Goal: Register for event/course

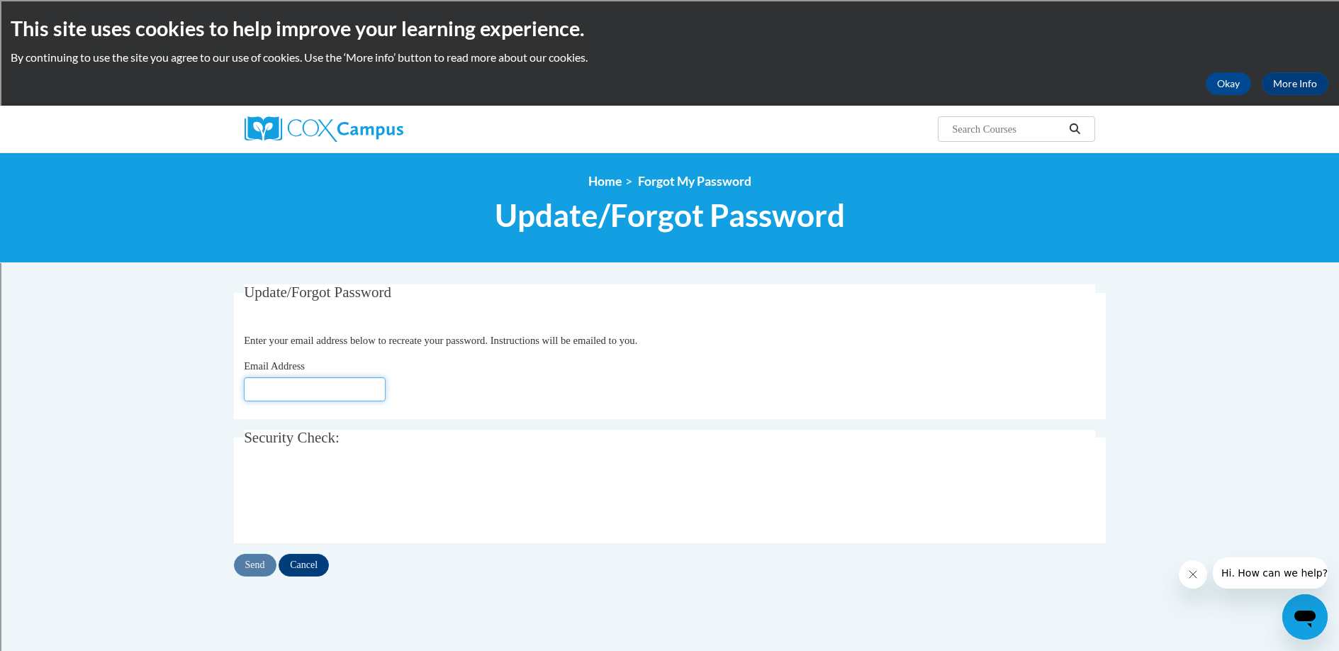
click at [291, 391] on input "Email Address" at bounding box center [315, 389] width 142 height 24
type input "[PERSON_NAME][EMAIL_ADDRESS][DOMAIN_NAME]"
click at [255, 564] on input "Send" at bounding box center [255, 565] width 43 height 23
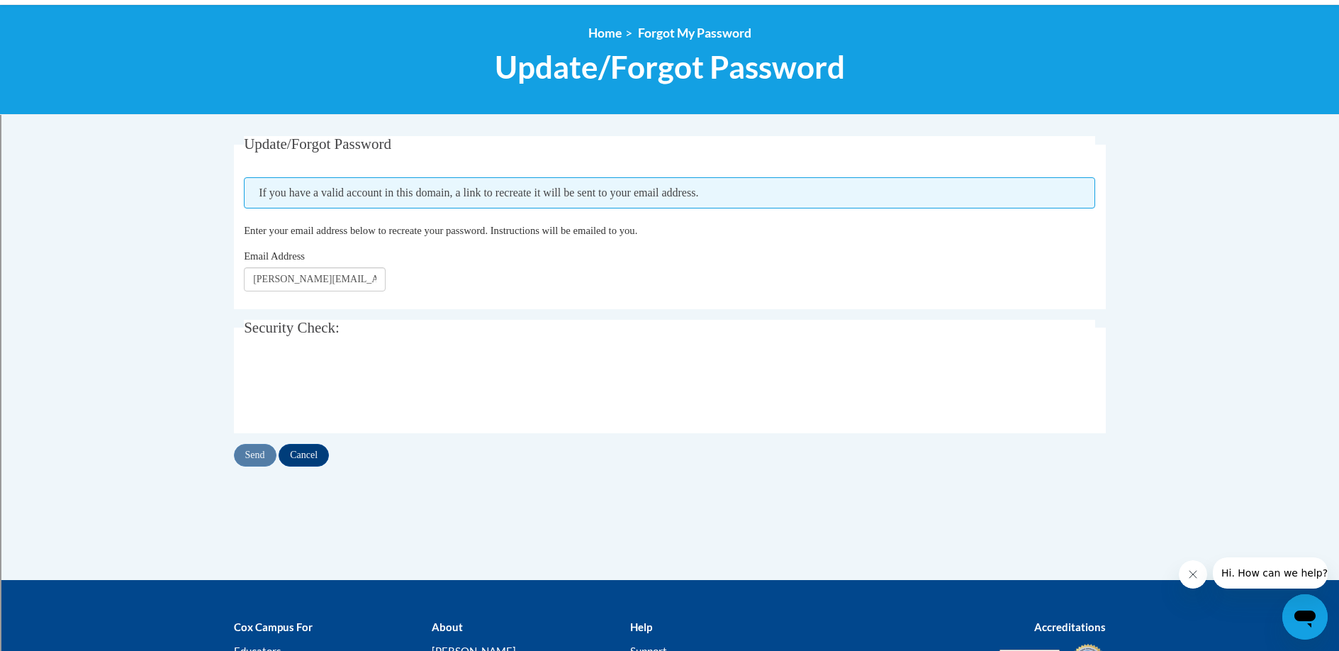
scroll to position [150, 0]
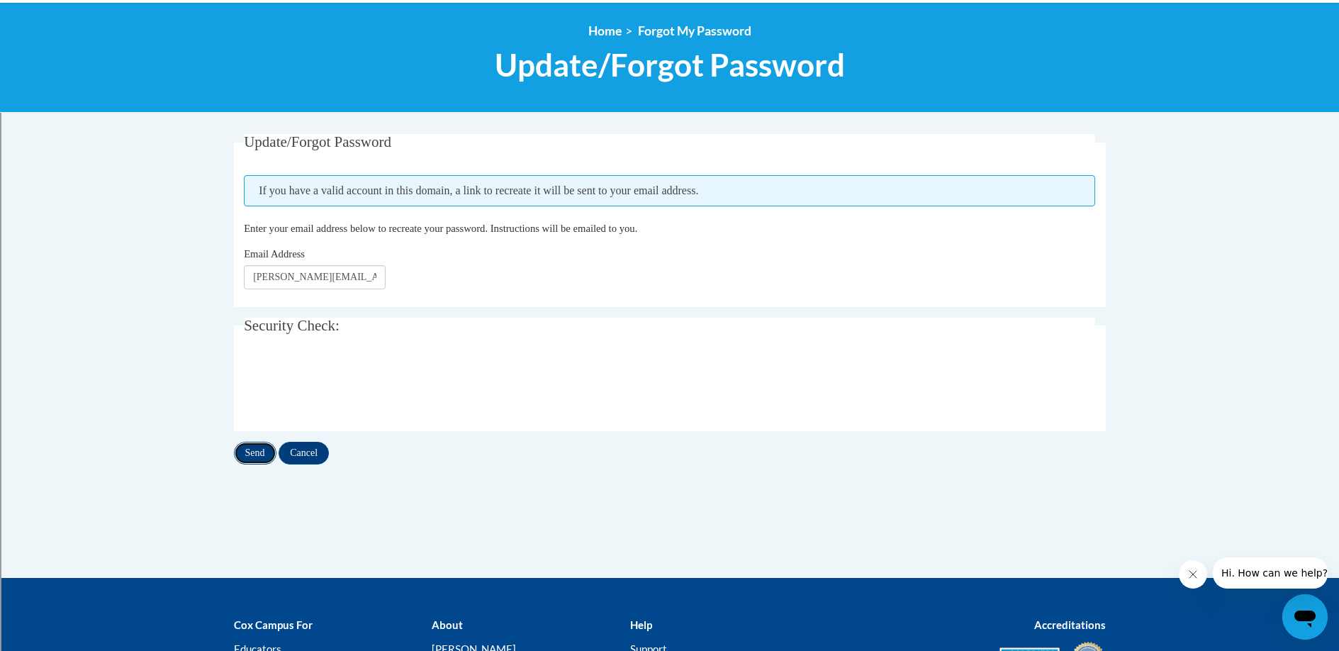
click at [257, 455] on input "Send" at bounding box center [255, 453] width 43 height 23
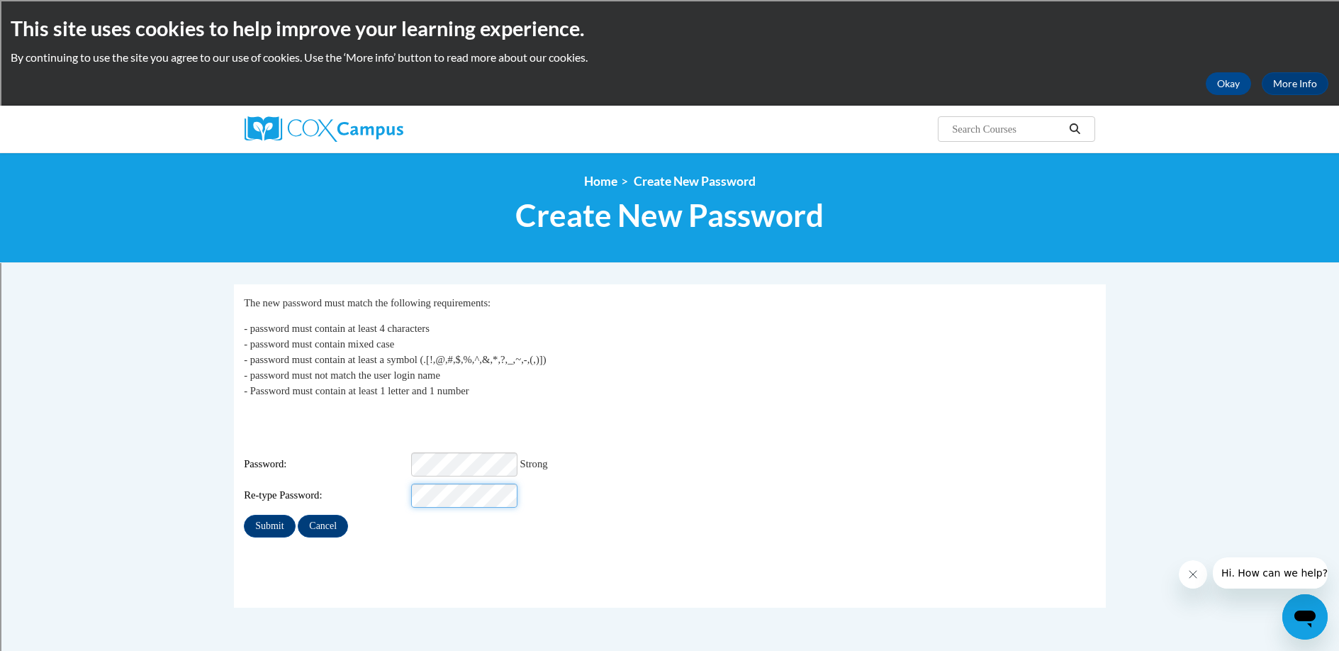
click at [244, 515] on input "Submit" at bounding box center [269, 526] width 51 height 23
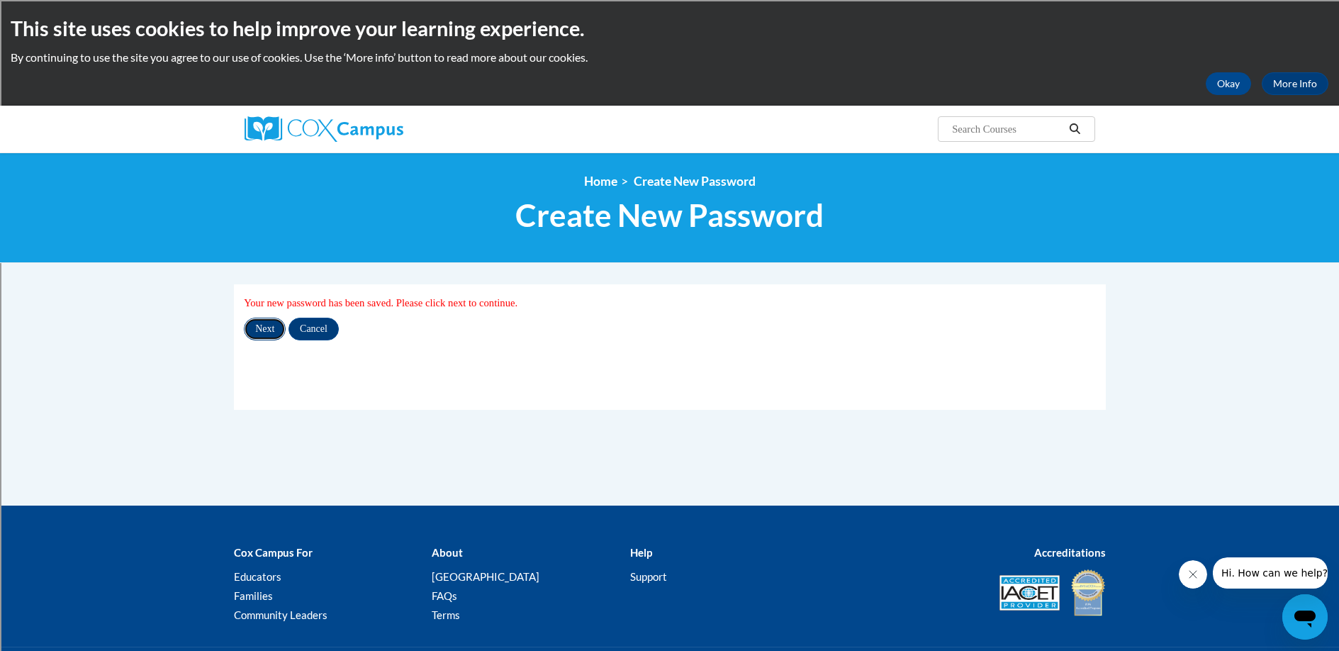
click at [264, 330] on input "Next" at bounding box center [265, 329] width 42 height 23
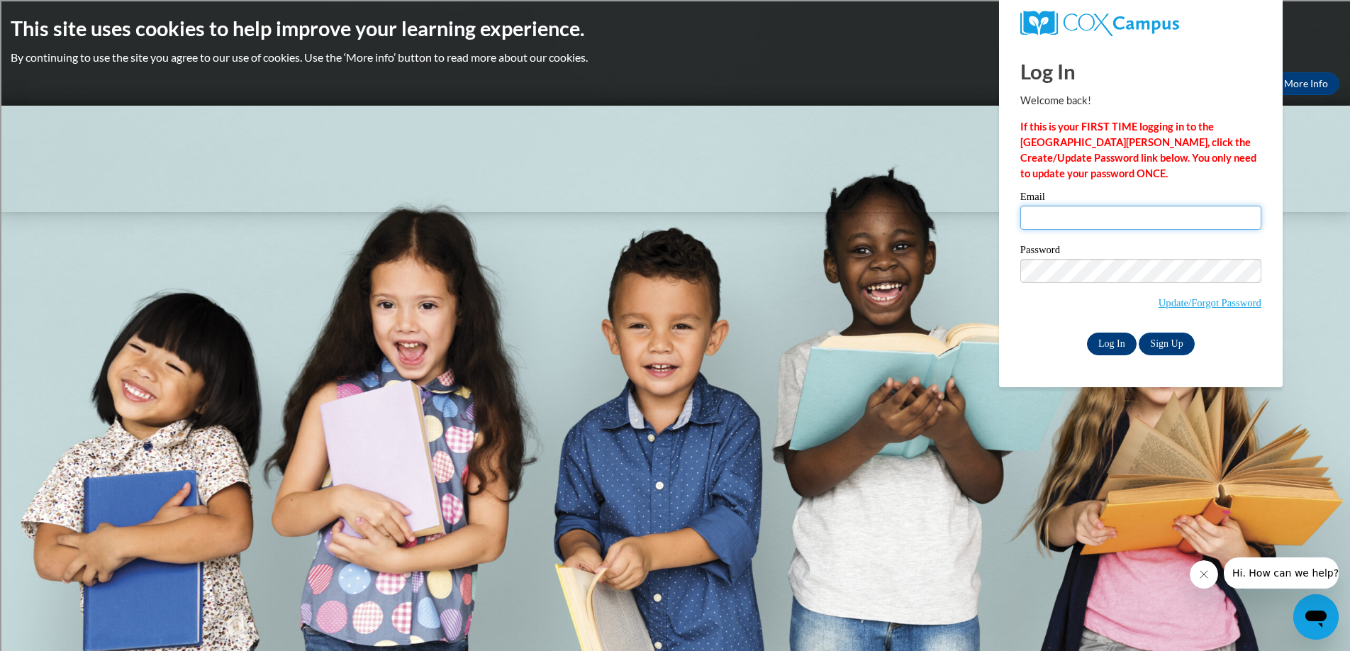
type input "mariano.escobedo@rusd.org"
click at [1105, 342] on input "Log In" at bounding box center [1112, 344] width 50 height 23
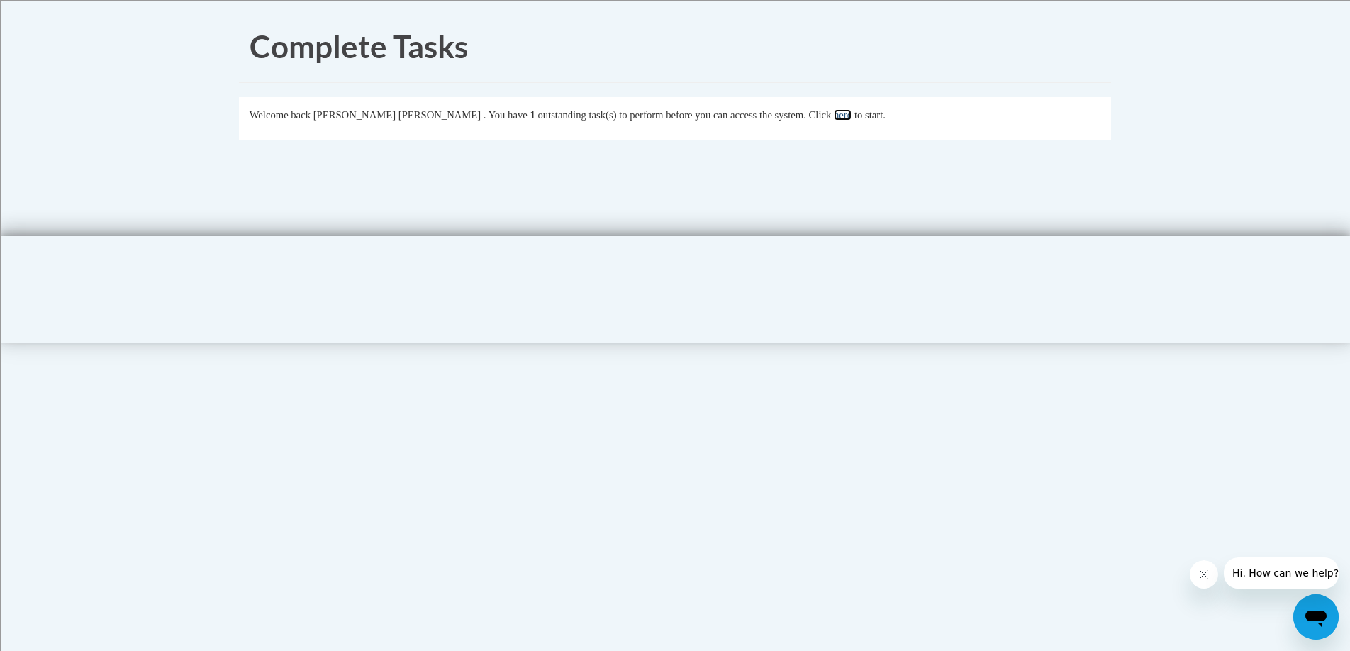
click at [834, 120] on link "here" at bounding box center [843, 114] width 18 height 11
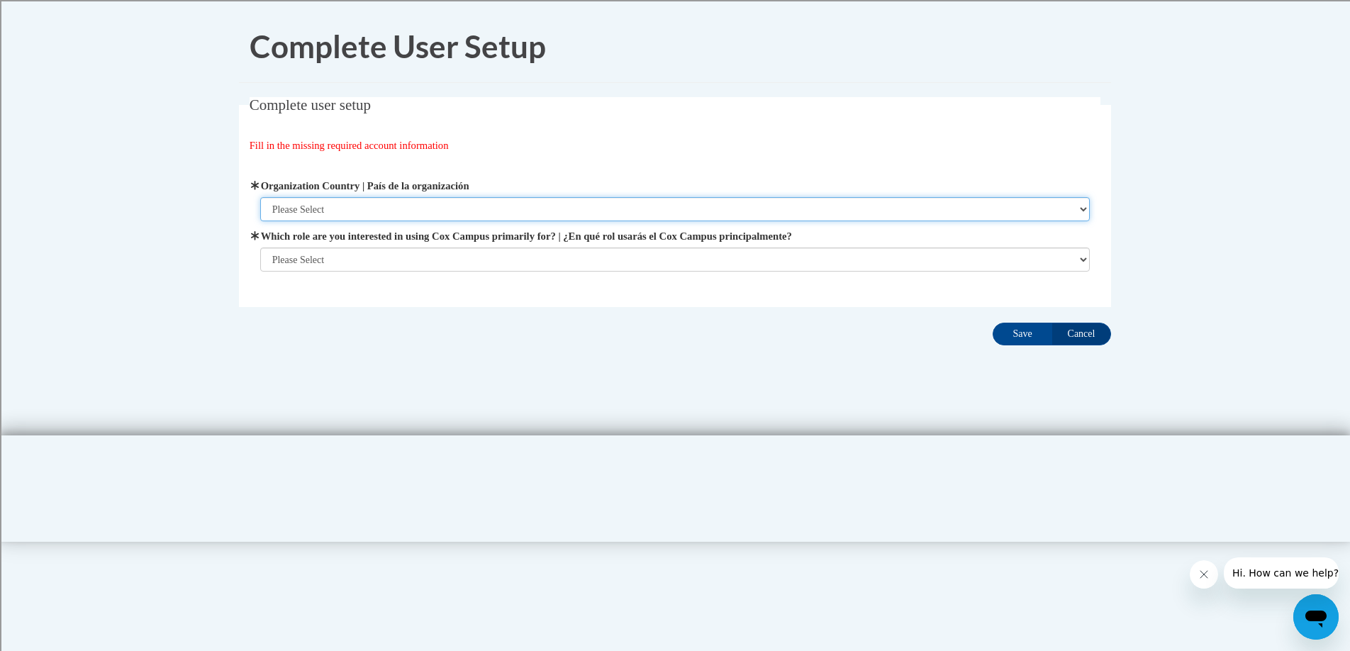
click at [515, 207] on select "Please Select [GEOGRAPHIC_DATA] | [GEOGRAPHIC_DATA] Outside of [GEOGRAPHIC_DATA…" at bounding box center [675, 209] width 830 height 24
select select "ad49bcad-a171-4b2e-b99c-48b446064914"
click at [260, 197] on select "Please Select [GEOGRAPHIC_DATA] | [GEOGRAPHIC_DATA] Outside of [GEOGRAPHIC_DATA…" at bounding box center [675, 209] width 830 height 24
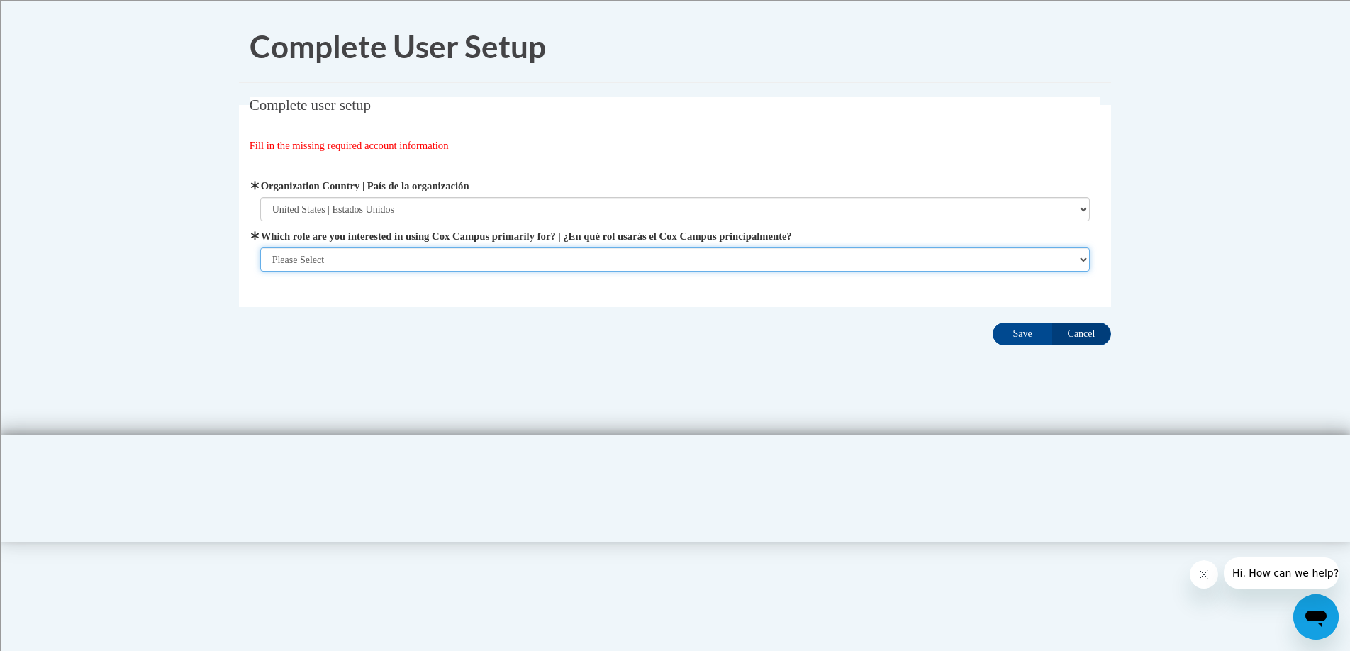
click at [494, 267] on select "Please Select College/University | Colegio/Universidad Community/Nonprofit Part…" at bounding box center [675, 259] width 830 height 24
select select "fbf2d438-af2f-41f8-98f1-81c410e29de3"
click at [260, 272] on select "Please Select College/University | Colegio/Universidad Community/Nonprofit Part…" at bounding box center [675, 259] width 830 height 24
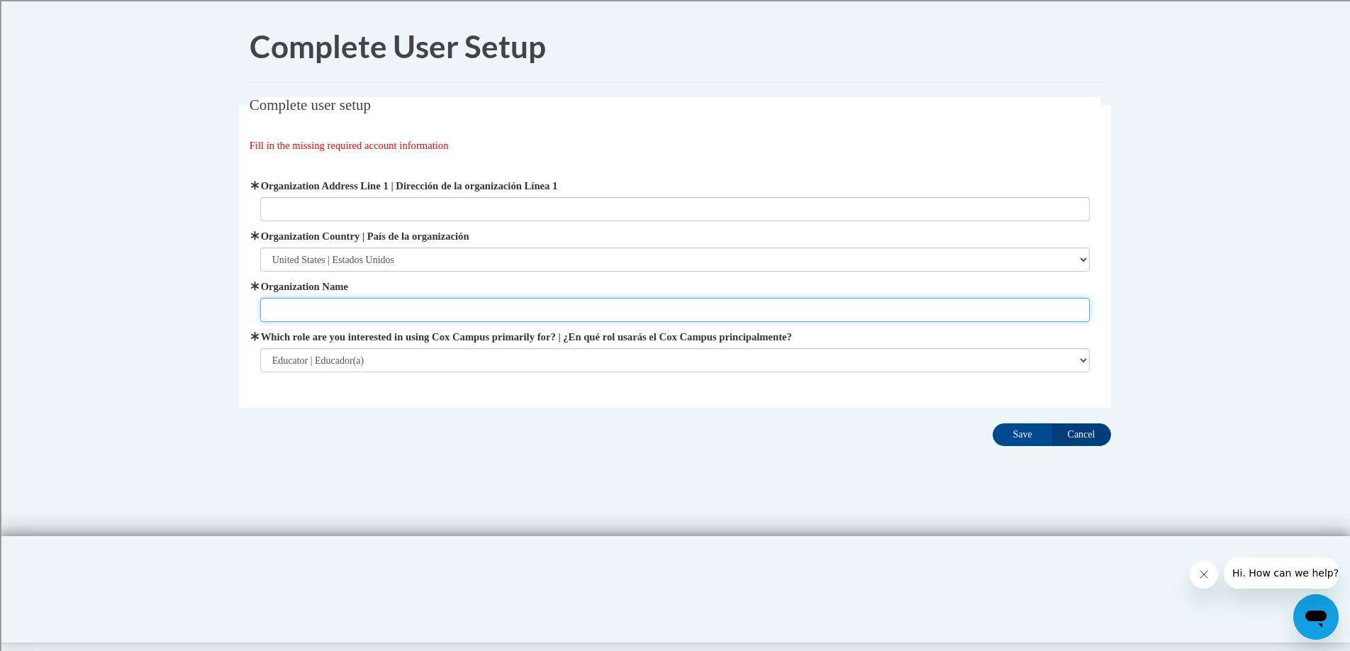
click at [479, 316] on input "Organization Name" at bounding box center [675, 310] width 830 height 24
click at [882, 401] on fieldset "Complete user setup Fill in the missing required account information User Profi…" at bounding box center [675, 252] width 872 height 311
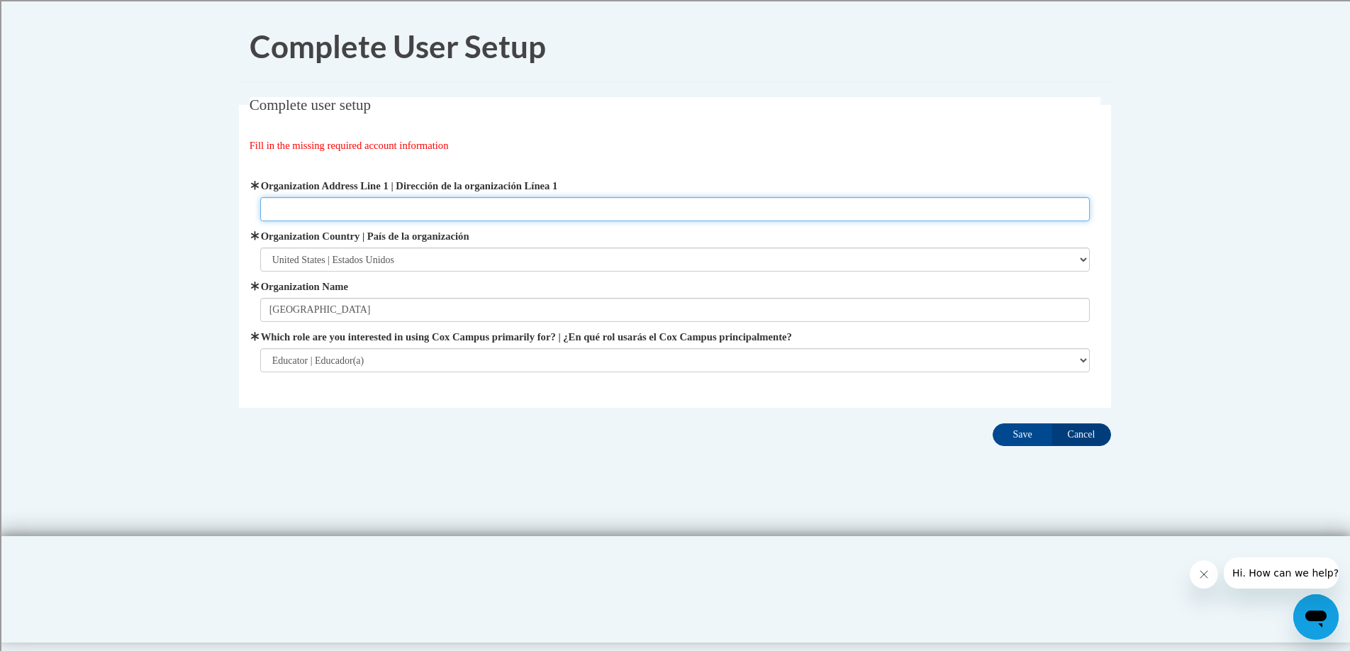
click at [428, 210] on input "Organization Address Line 1 | Dirección de la organización Línea 1" at bounding box center [675, 209] width 830 height 24
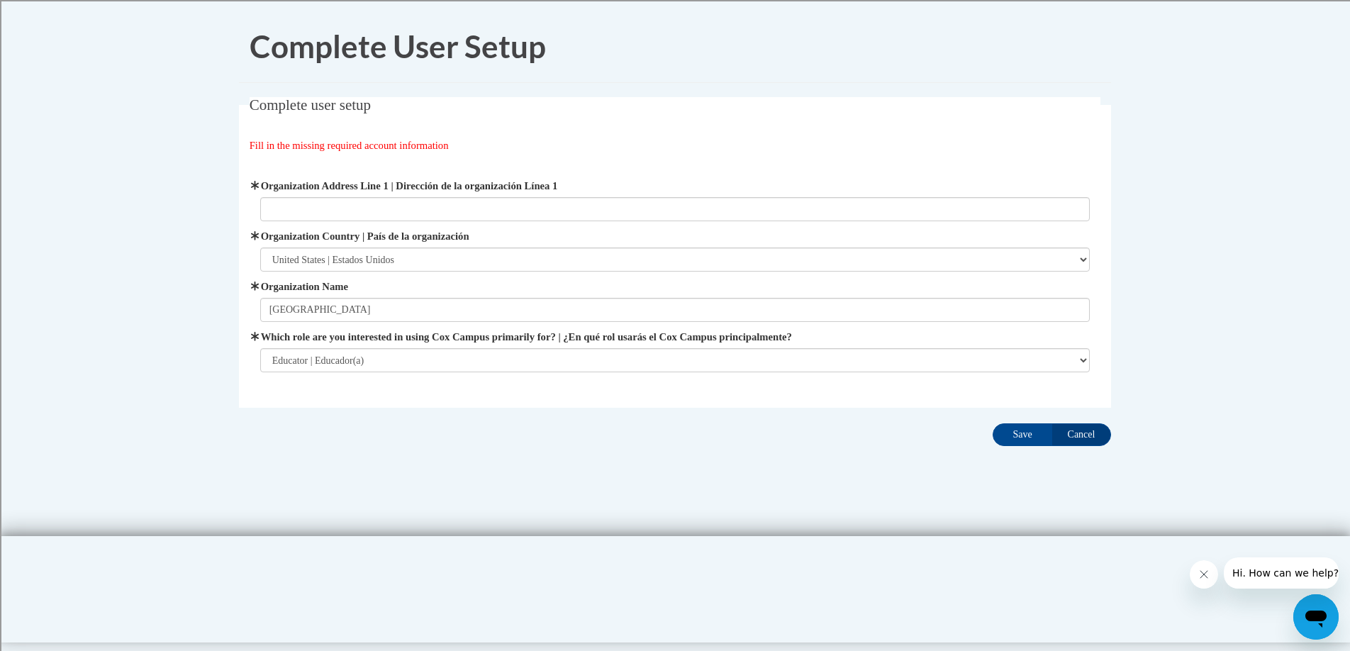
click at [589, 156] on fieldset "Complete user setup Fill in the missing required account information User Profi…" at bounding box center [675, 252] width 872 height 311
click at [407, 314] on input "Racine Unified School District" at bounding box center [675, 310] width 830 height 24
type input "R"
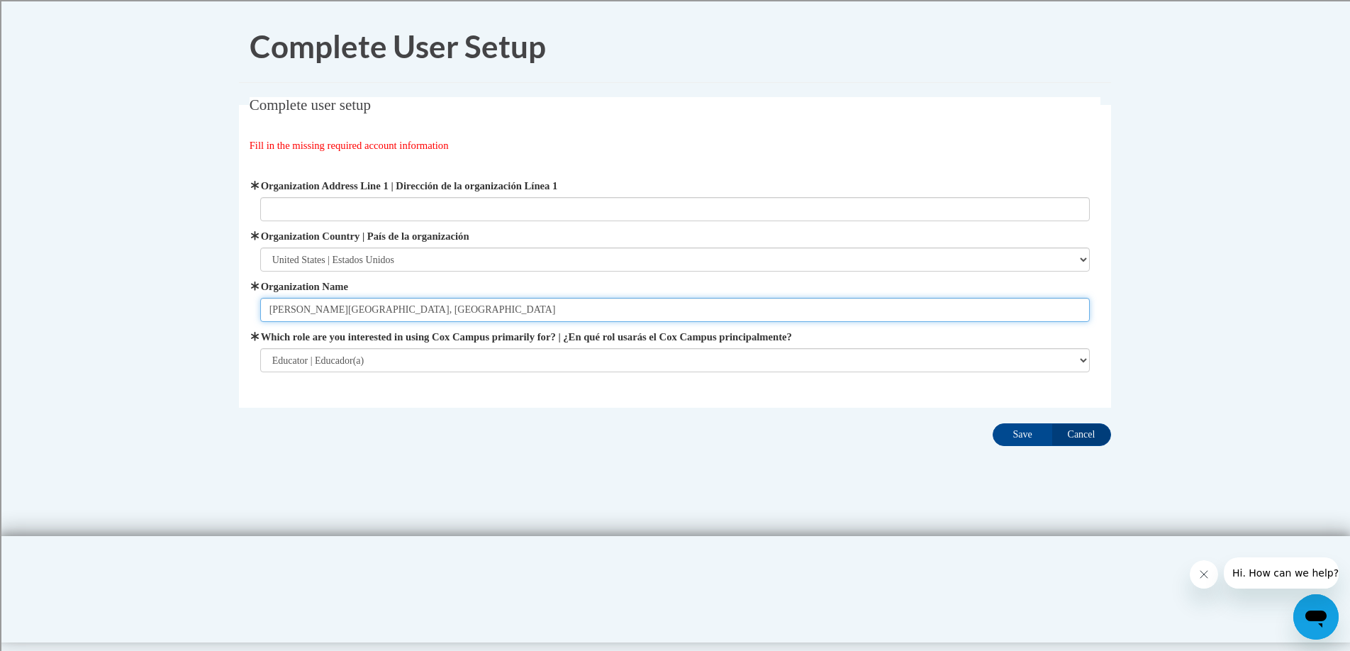
type input "Julian Thomas Elementary, Racine Unified School District"
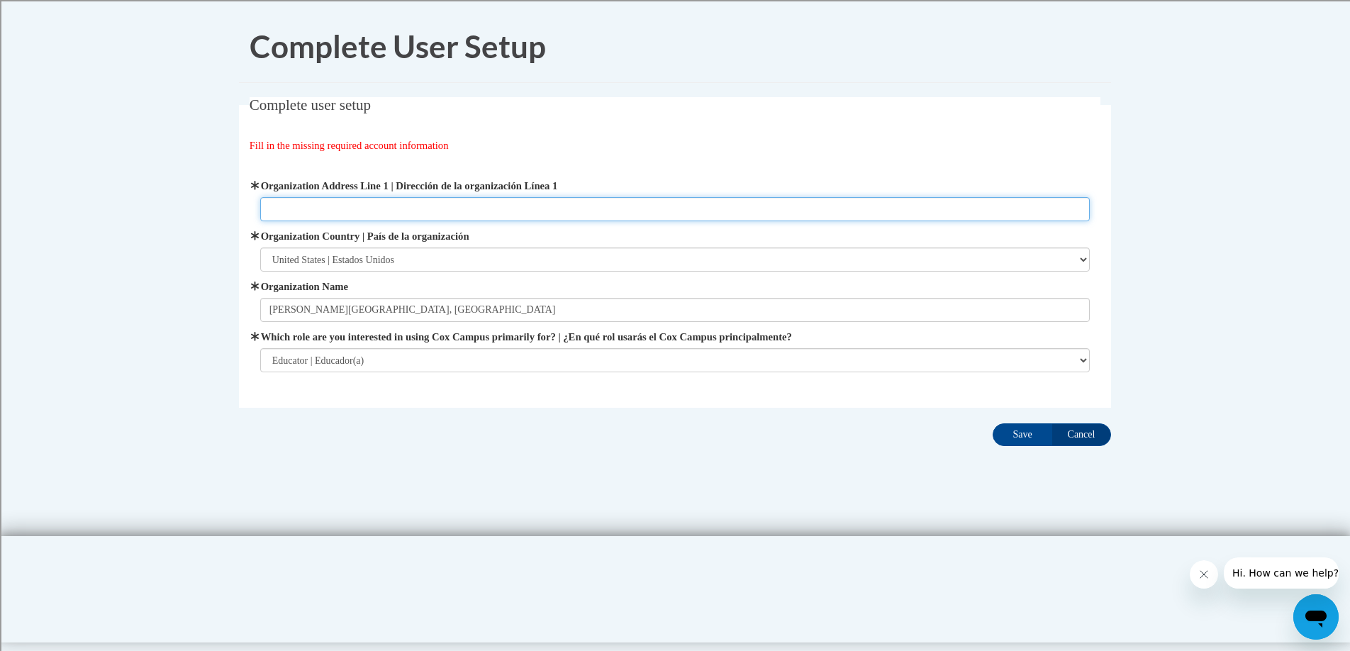
click at [435, 212] on input "Organization Address Line 1 | Dirección de la organización Línea 1" at bounding box center [675, 209] width 830 height 24
paste input "30 Dr Martin Luther King Dr #3008, Racine, WI 53404"
type input "30 Dr Martin Luther King Dr #3008, Racine, WI 53404"
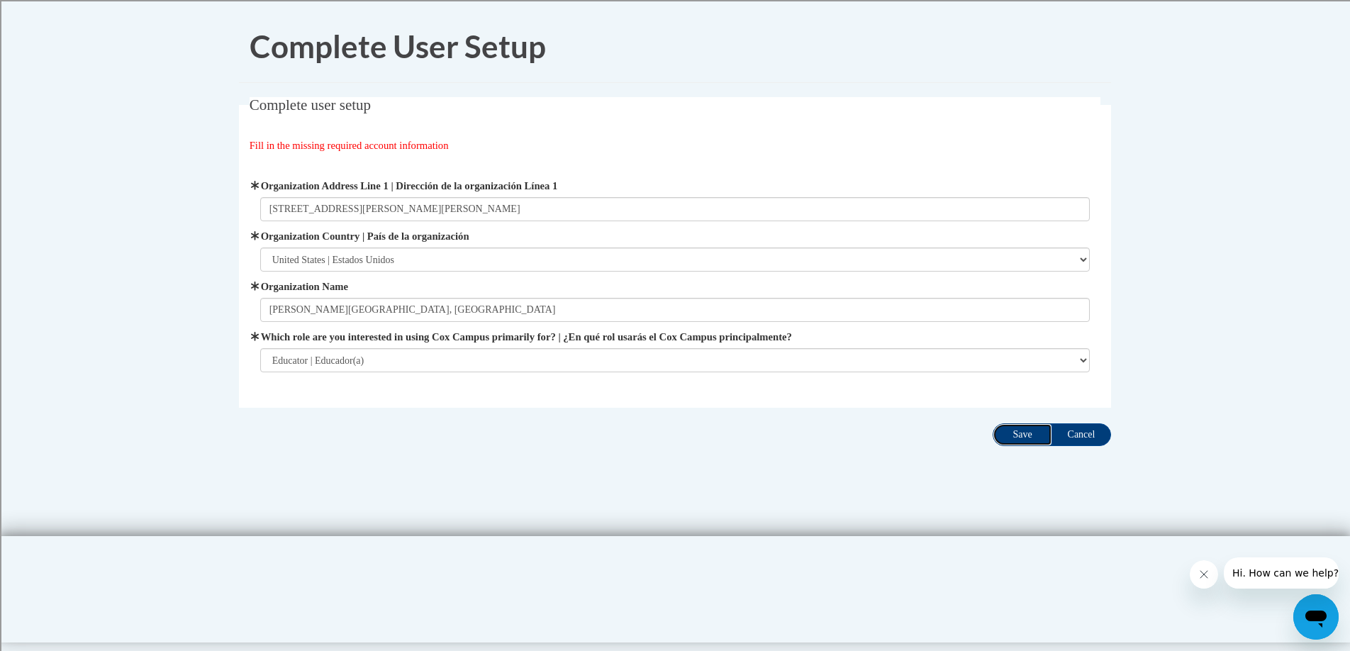
click at [1022, 432] on input "Save" at bounding box center [1023, 434] width 60 height 23
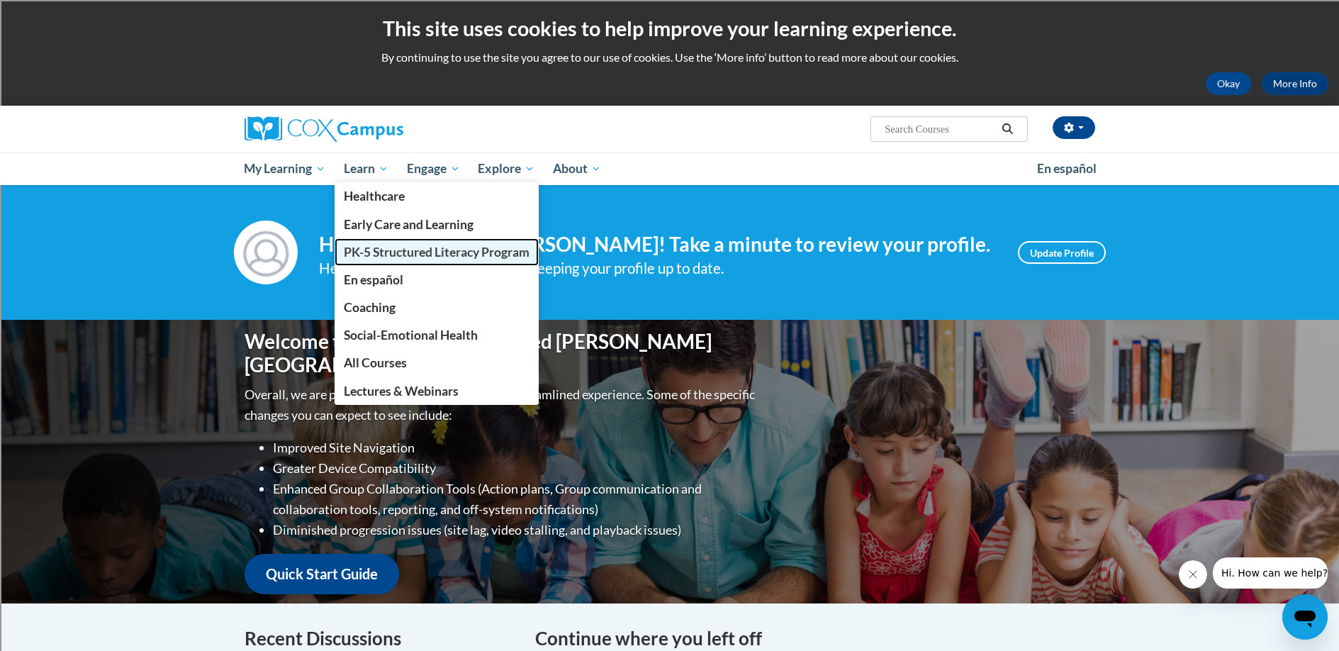
click at [394, 250] on span "PK-5 Structured Literacy Program" at bounding box center [437, 252] width 186 height 15
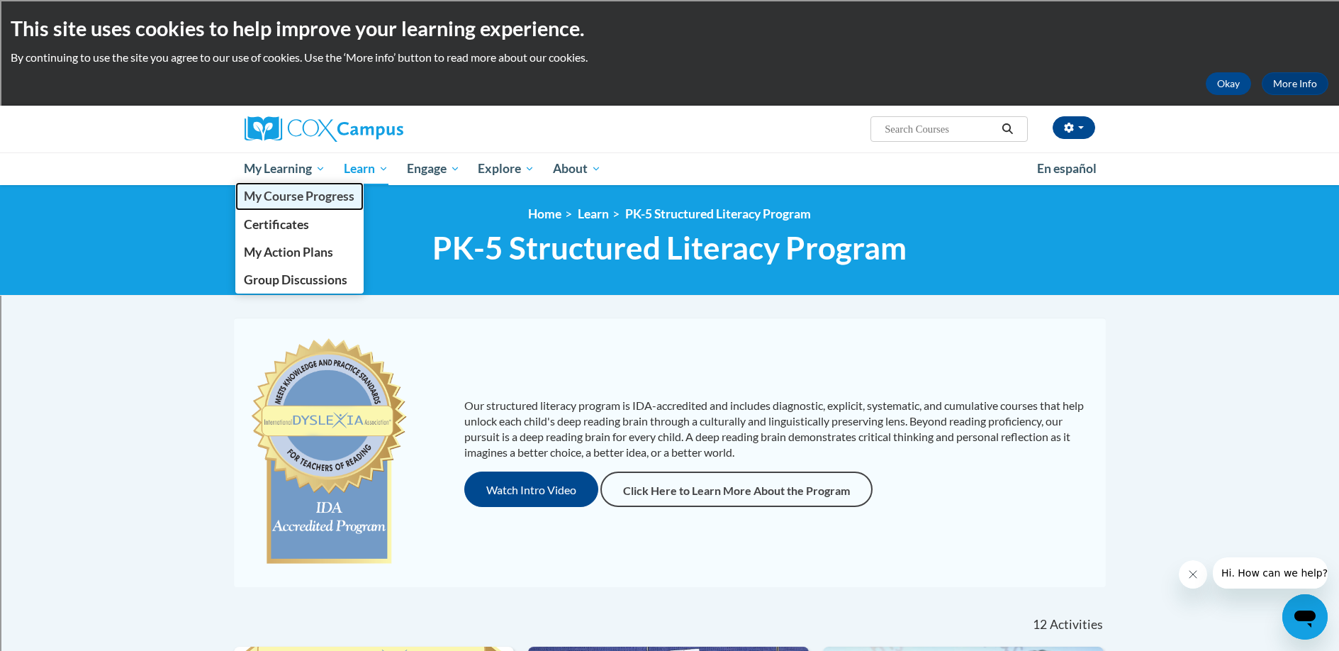
click at [309, 194] on span "My Course Progress" at bounding box center [299, 196] width 111 height 15
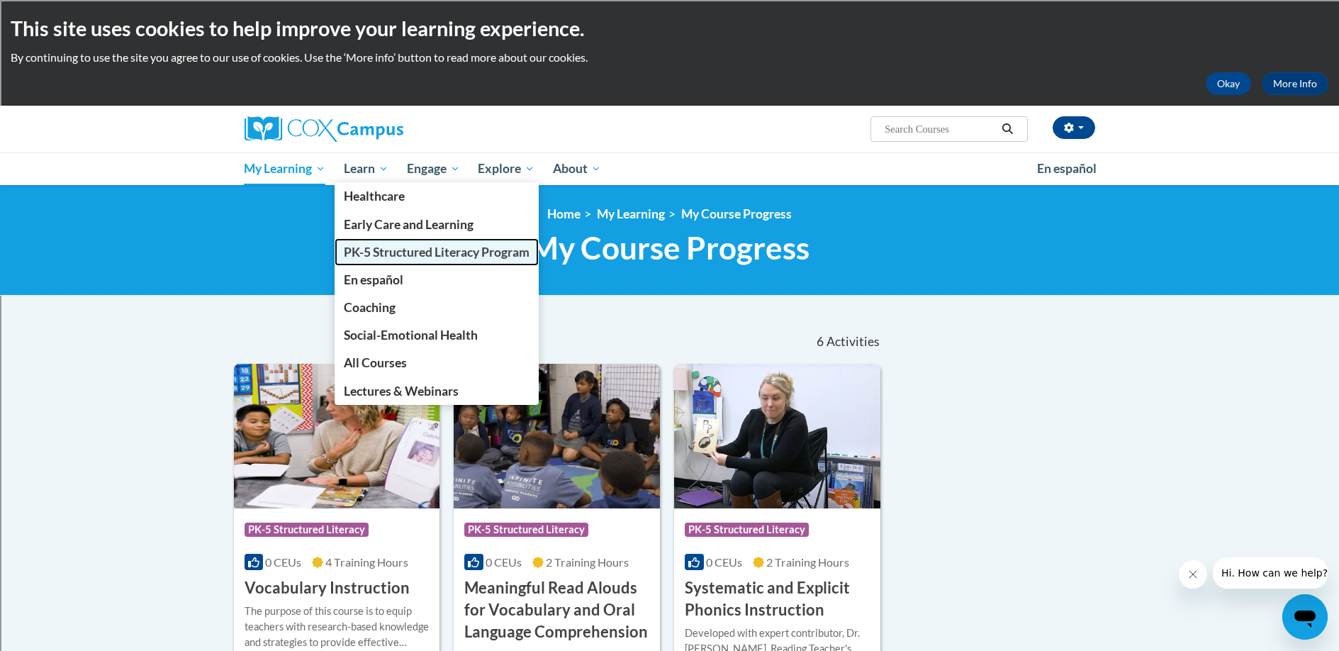
click at [387, 254] on span "PK-5 Structured Literacy Program" at bounding box center [437, 252] width 186 height 15
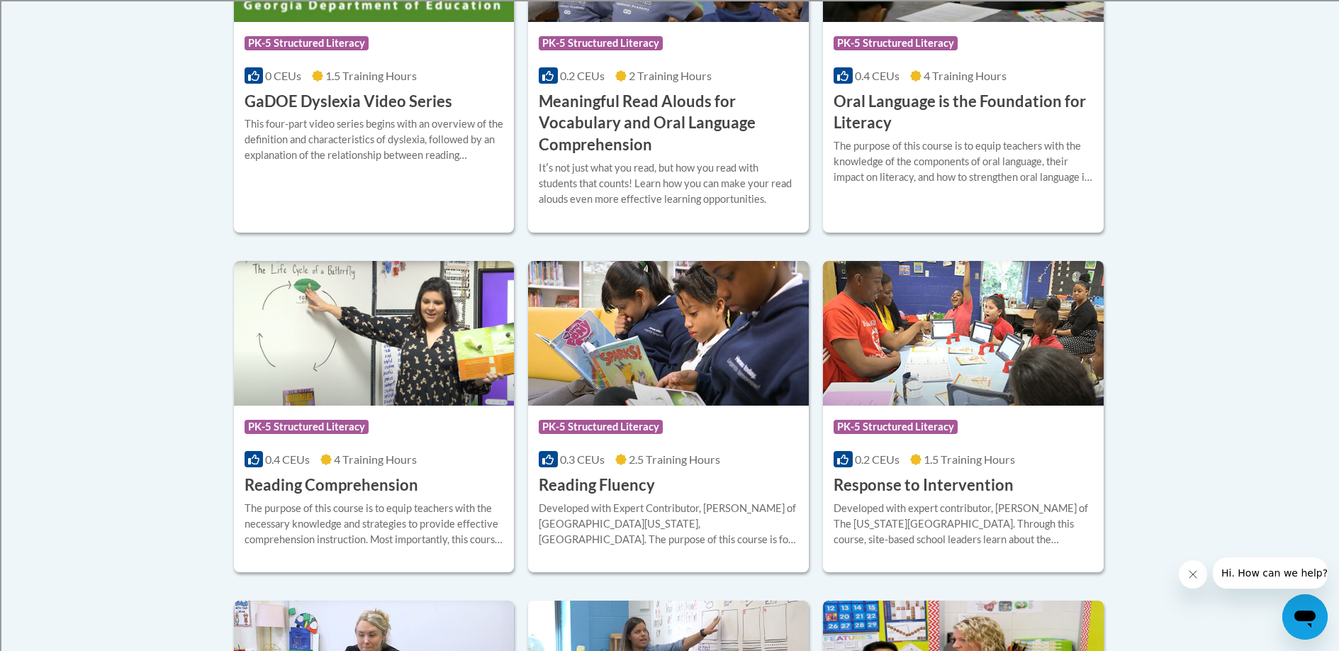
scroll to position [1125, 0]
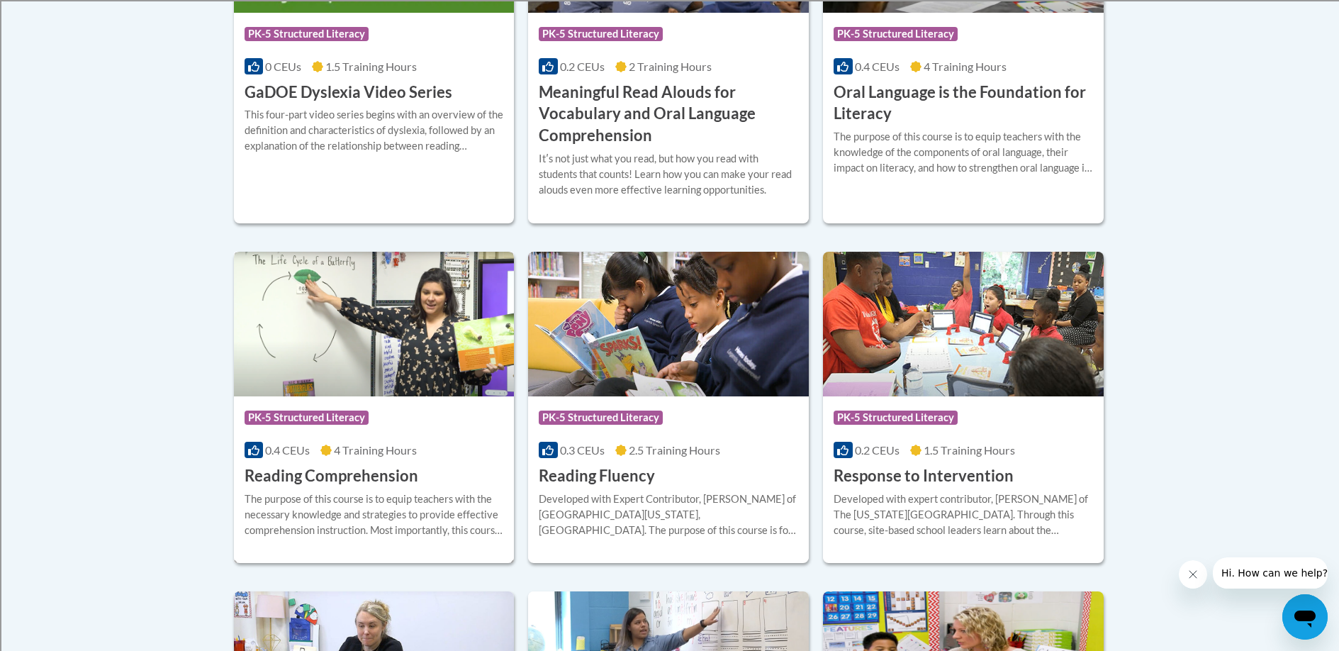
click at [421, 353] on img at bounding box center [374, 324] width 281 height 145
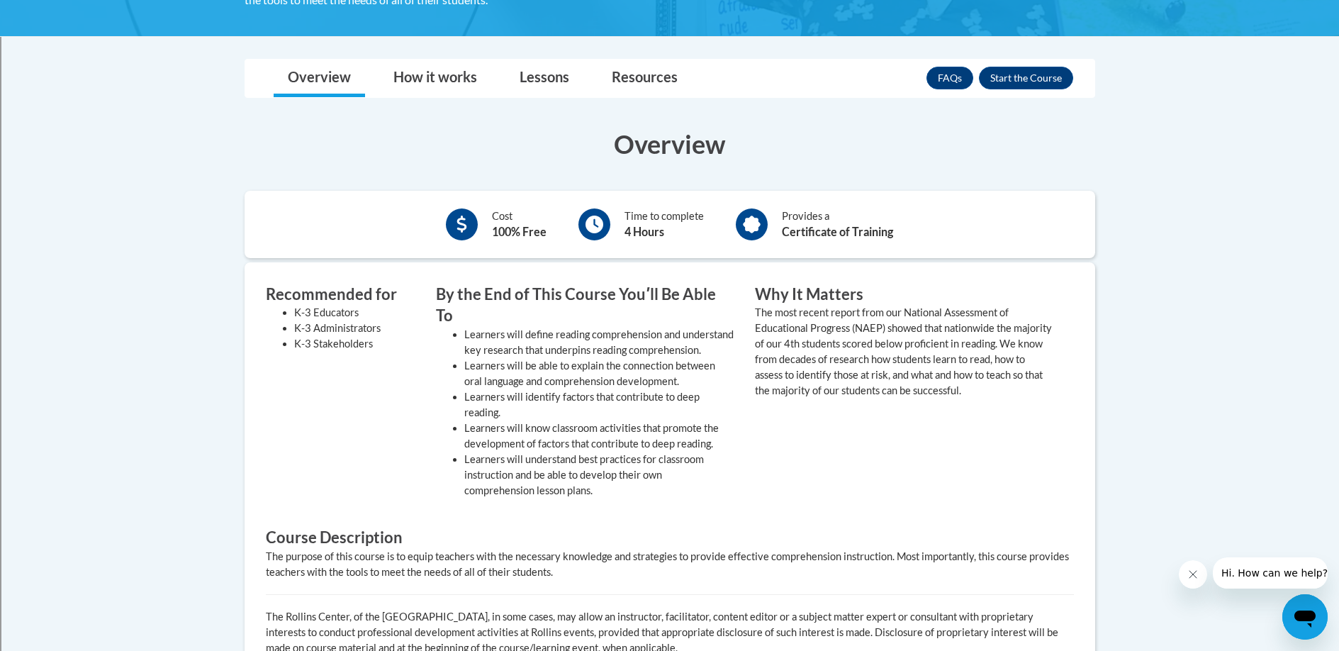
scroll to position [335, 0]
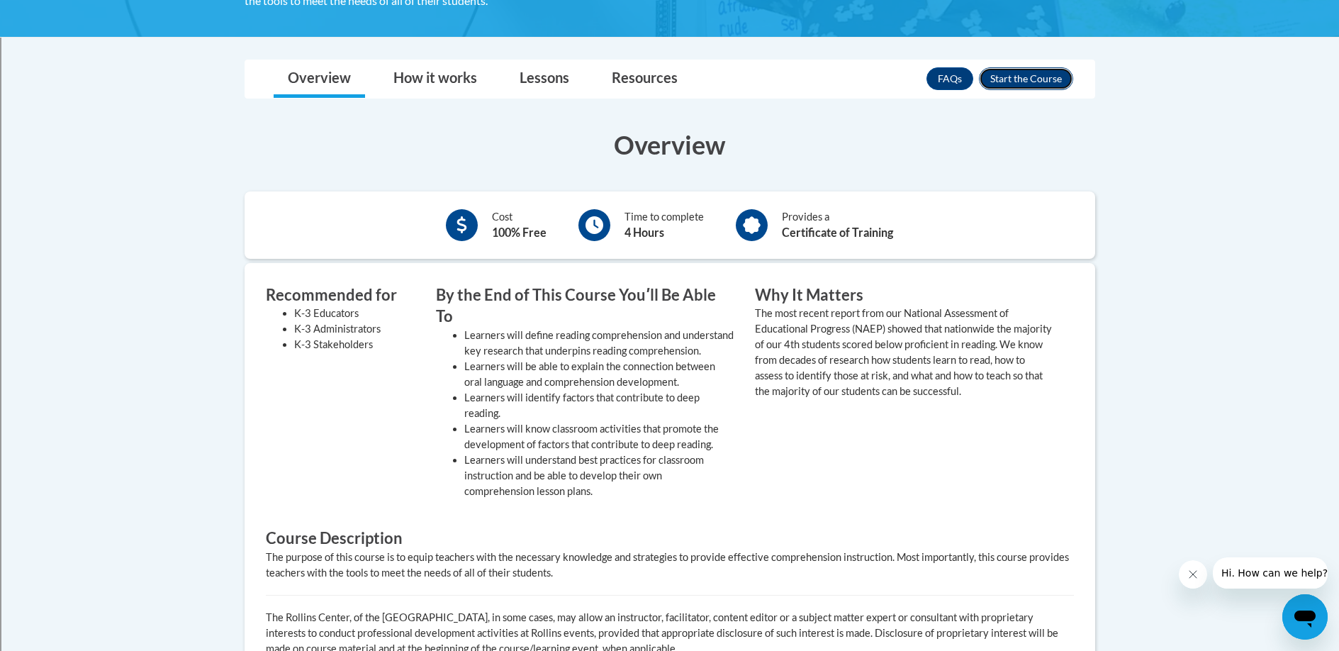
click at [1013, 78] on button "Enroll" at bounding box center [1026, 78] width 94 height 23
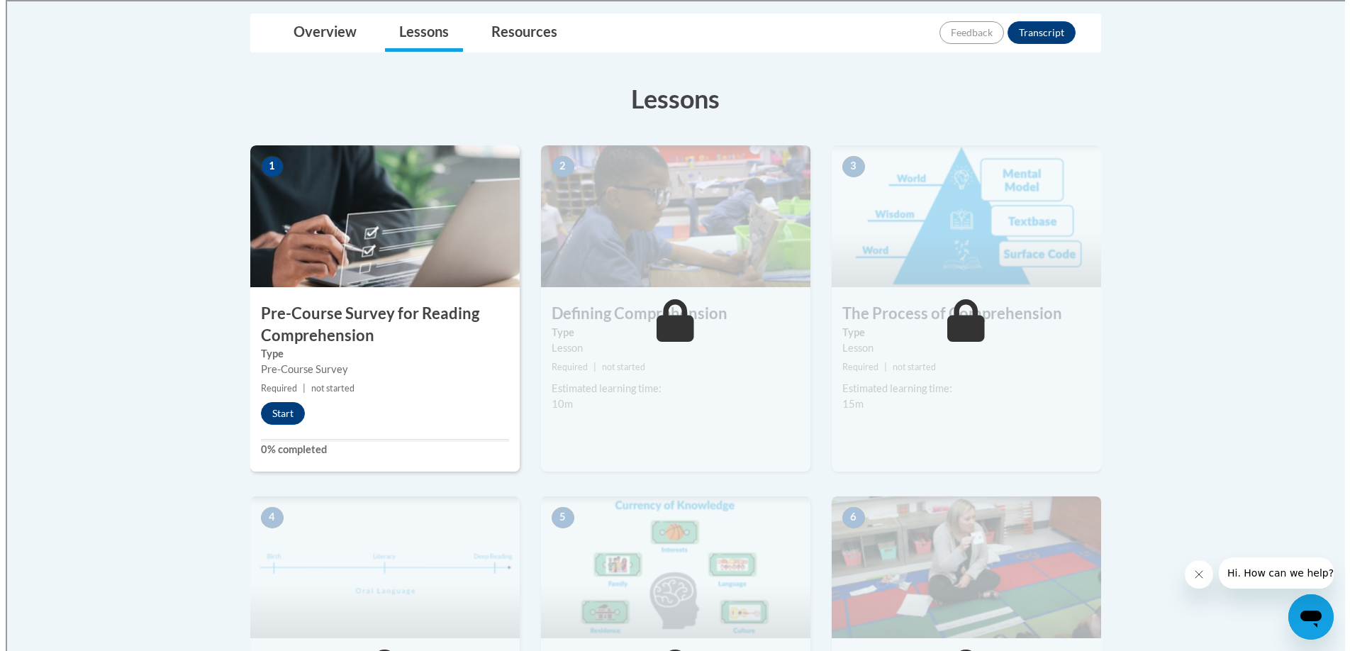
scroll to position [338, 0]
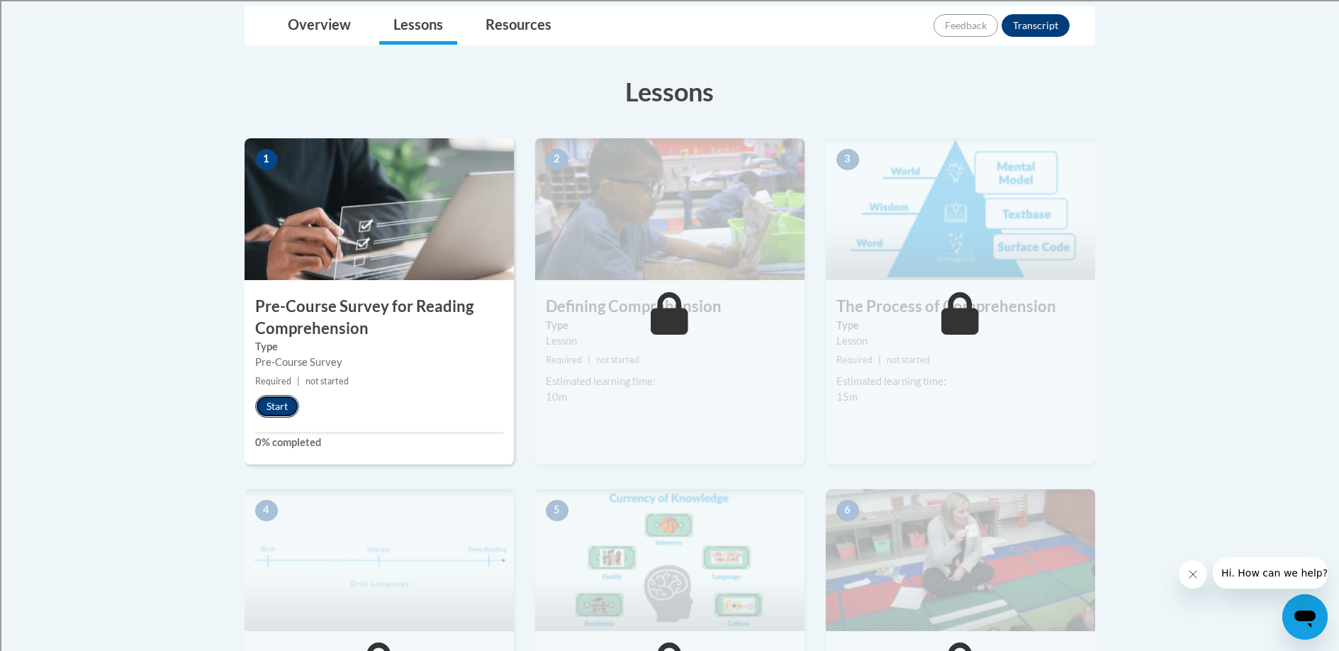
click at [280, 406] on button "Start" at bounding box center [277, 406] width 44 height 23
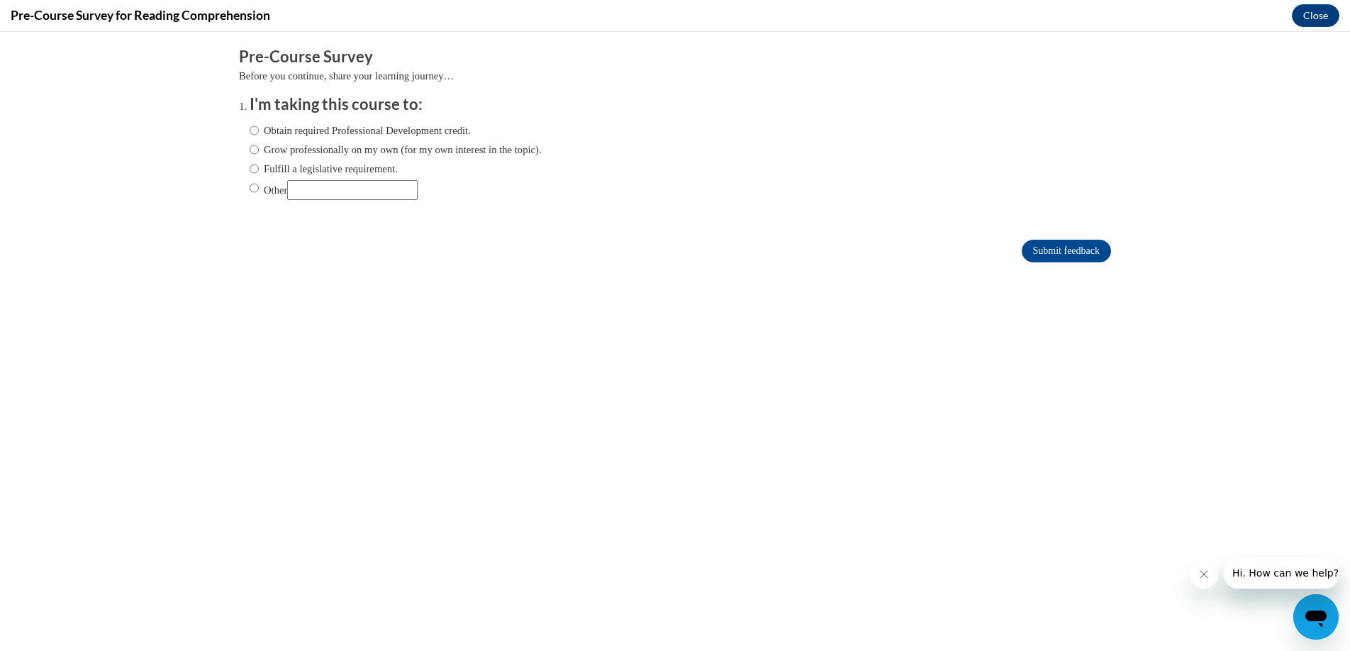
scroll to position [0, 0]
click at [250, 169] on label "Fulfill a legislative requirement." at bounding box center [324, 169] width 148 height 16
click at [250, 169] on input "Fulfill a legislative requirement." at bounding box center [254, 169] width 9 height 16
radio input "true"
click at [250, 134] on label "Obtain required Professional Development credit." at bounding box center [360, 131] width 221 height 16
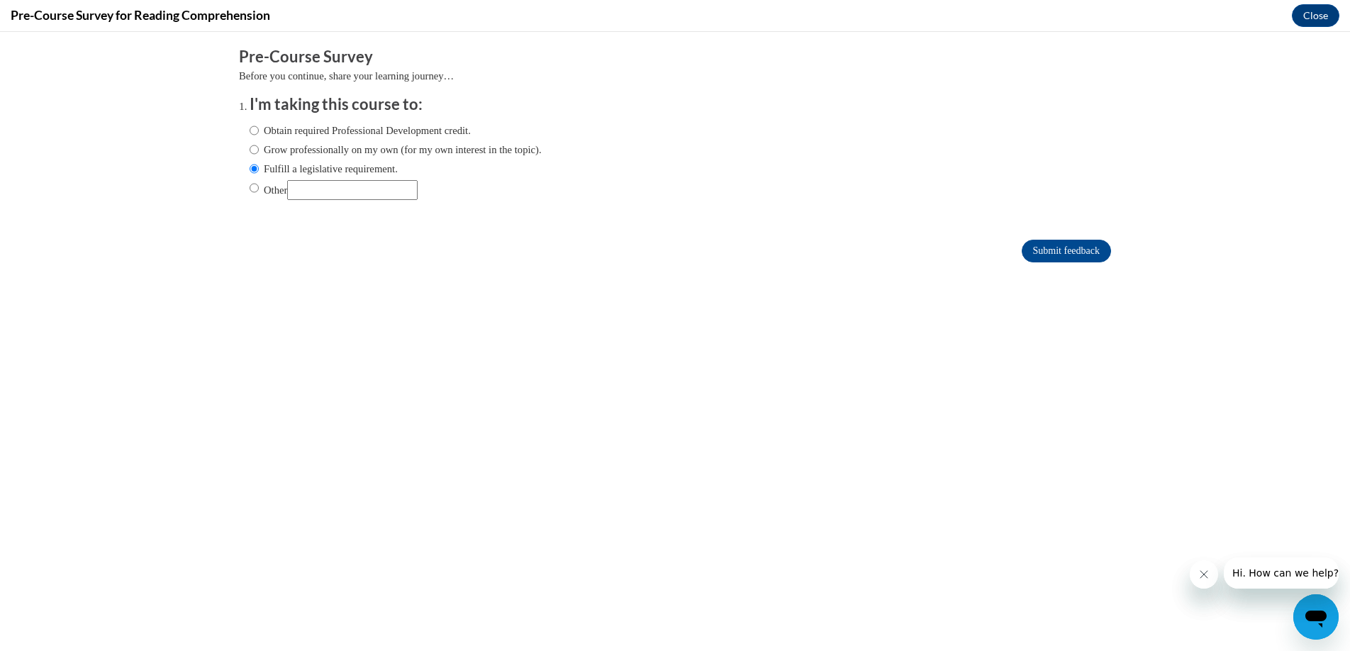
click at [250, 134] on input "Obtain required Professional Development credit." at bounding box center [254, 131] width 9 height 16
radio input "true"
click at [250, 171] on label "Fulfill a legislative requirement." at bounding box center [324, 169] width 148 height 16
click at [250, 171] on input "Fulfill a legislative requirement." at bounding box center [254, 169] width 9 height 16
radio input "true"
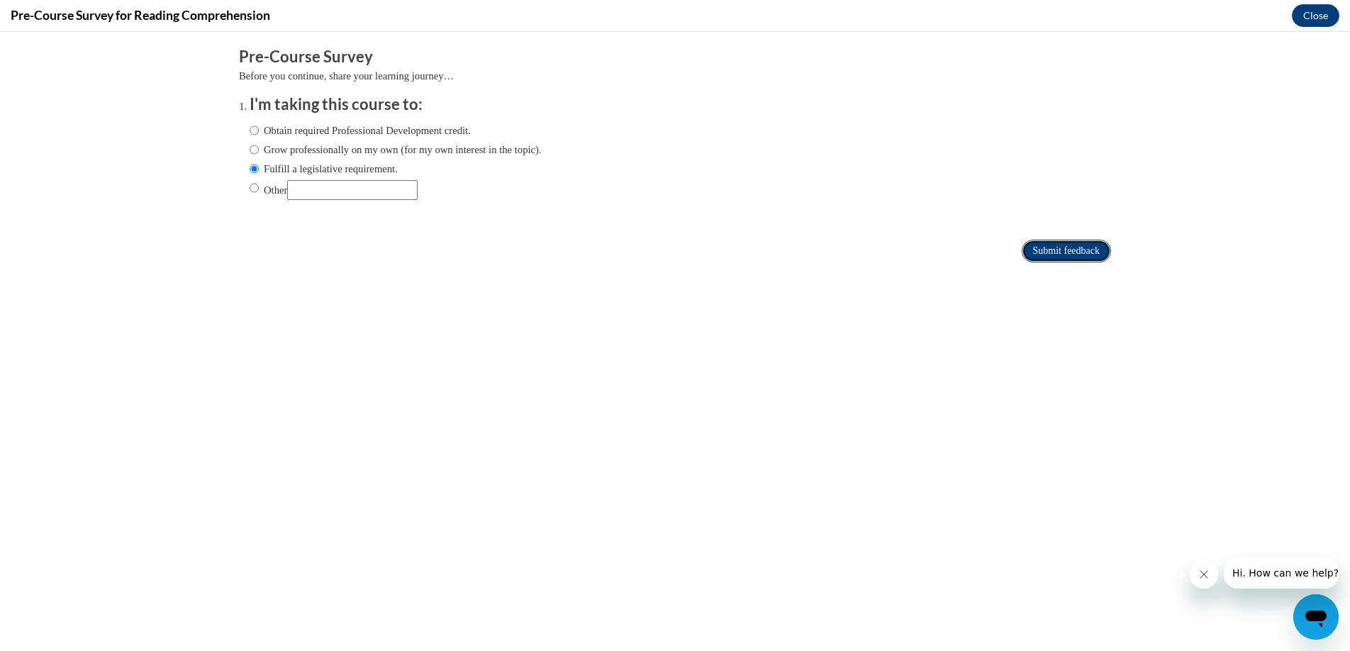
click at [1044, 252] on input "Submit feedback" at bounding box center [1066, 251] width 89 height 23
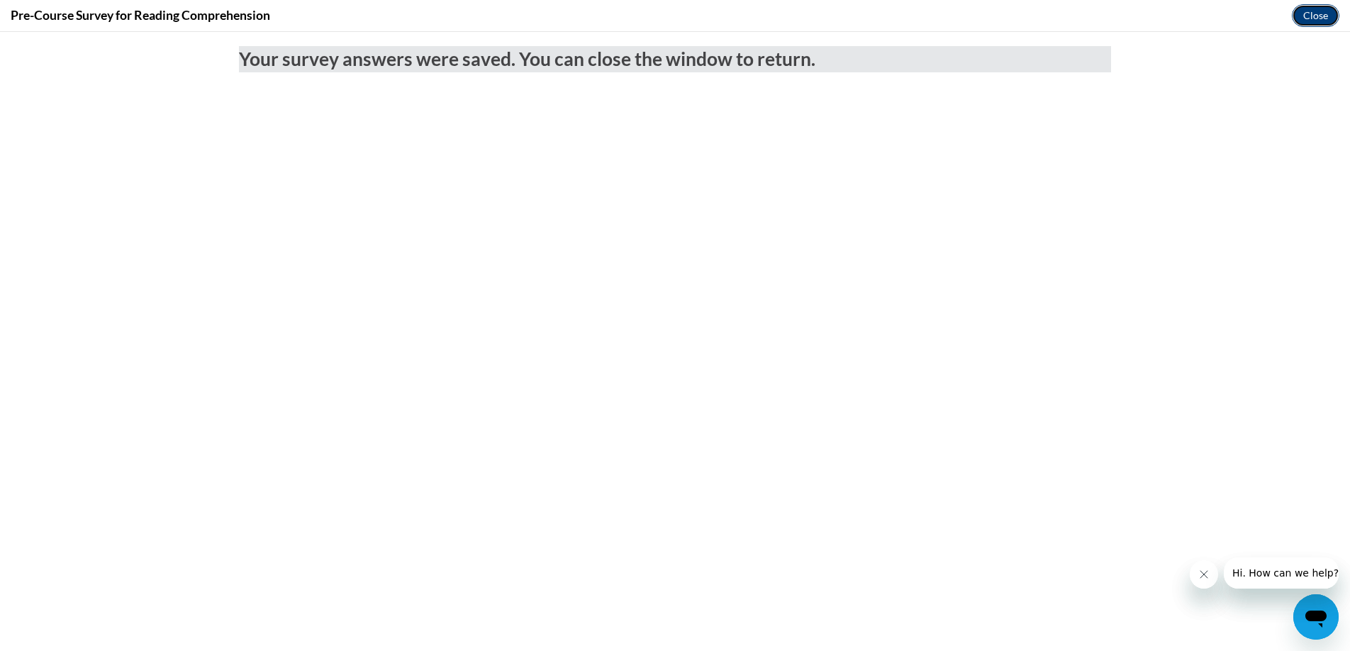
click at [1323, 17] on button "Close" at bounding box center [1316, 15] width 48 height 23
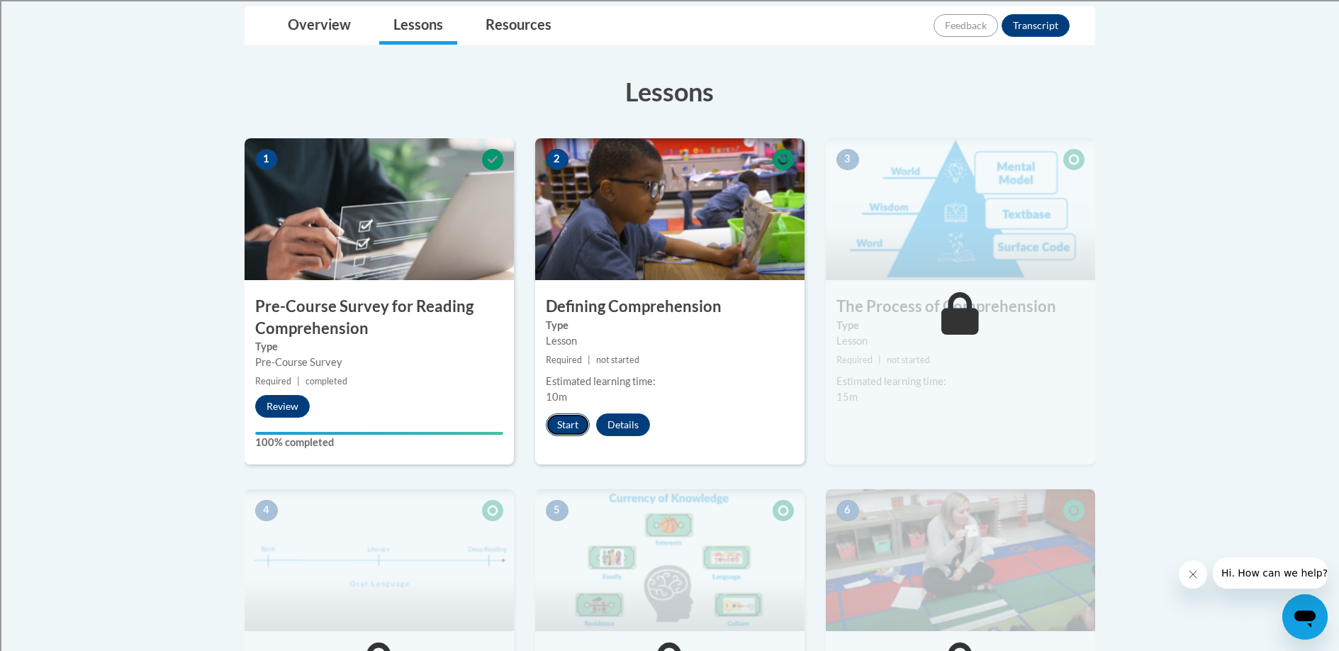
click at [565, 425] on button "Start" at bounding box center [568, 424] width 44 height 23
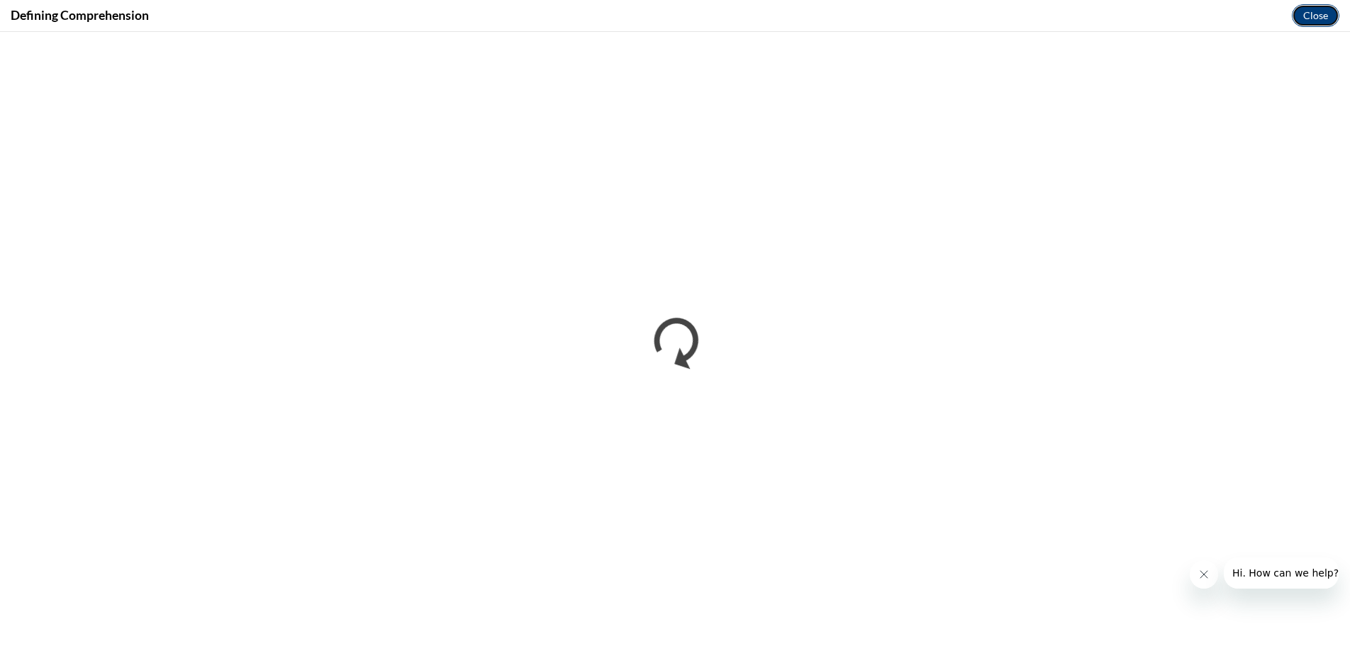
click at [1315, 17] on button "Close" at bounding box center [1316, 15] width 48 height 23
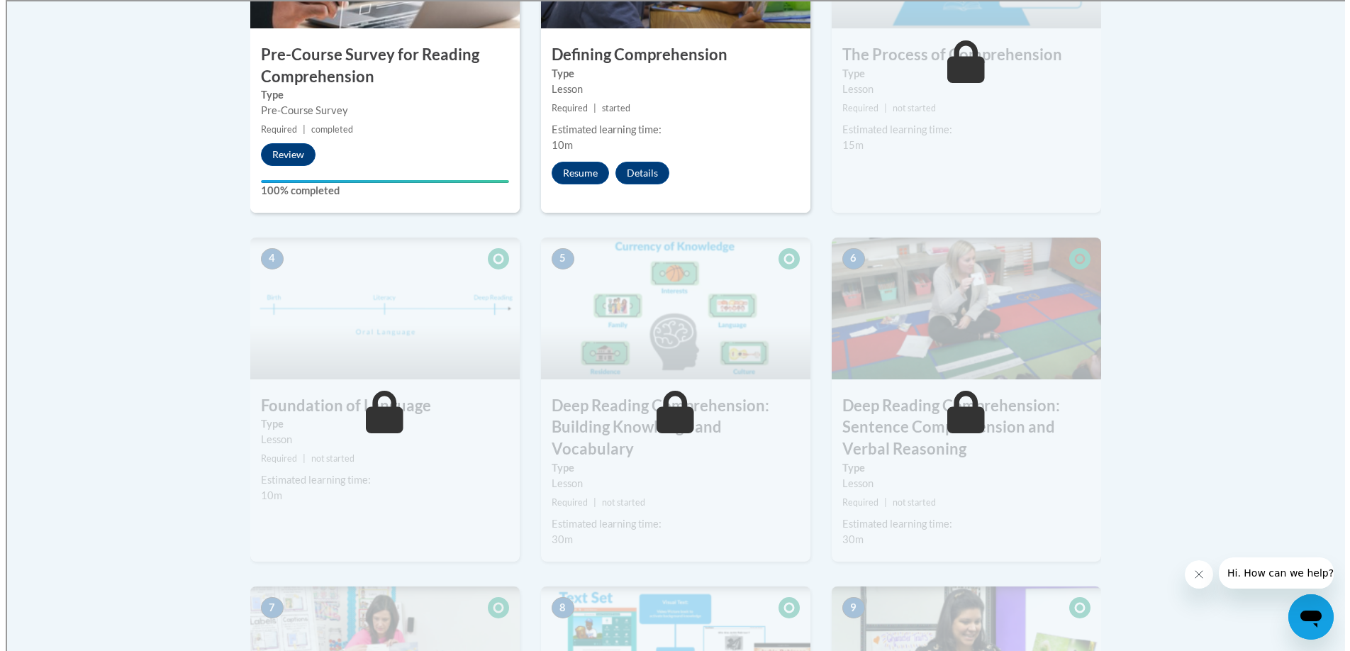
scroll to position [585, 0]
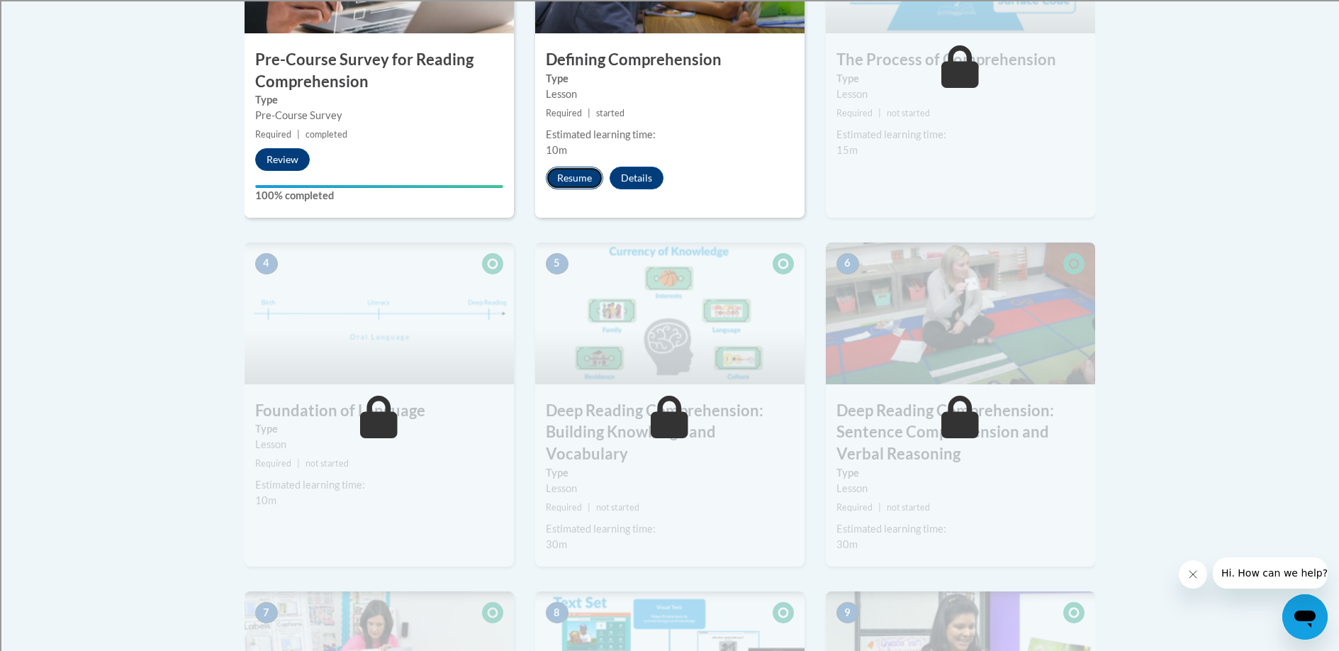
click at [559, 181] on button "Resume" at bounding box center [574, 178] width 57 height 23
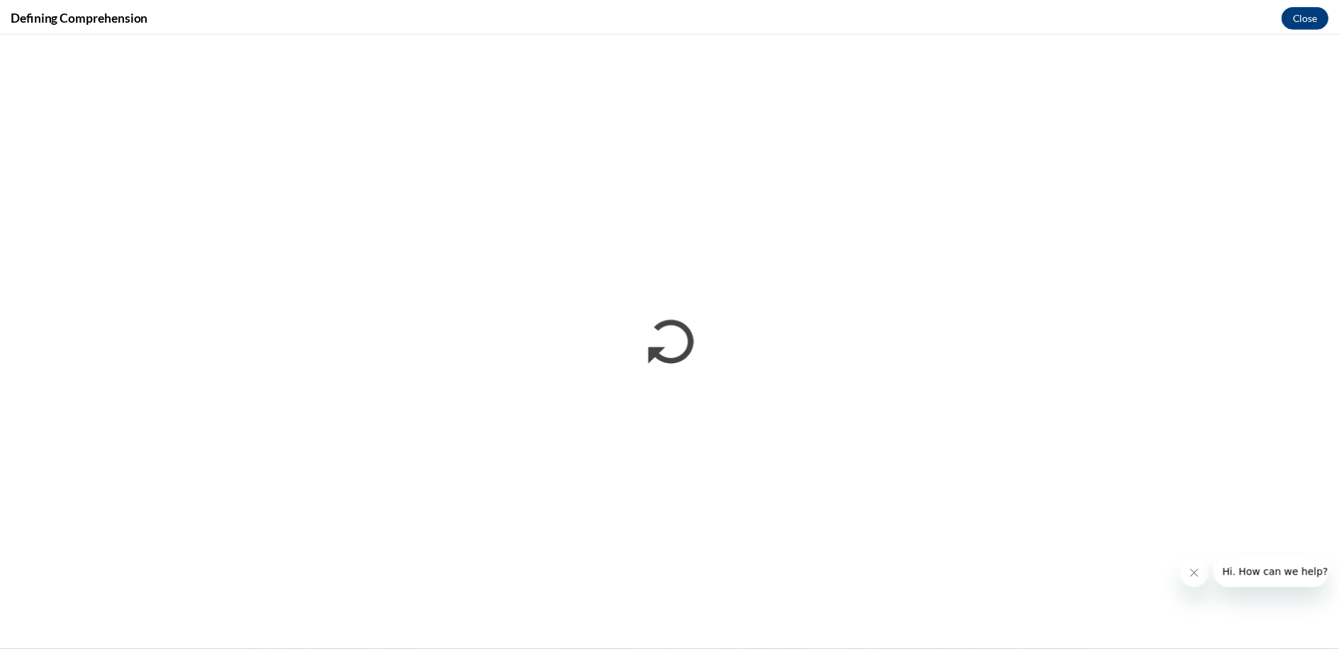
scroll to position [0, 0]
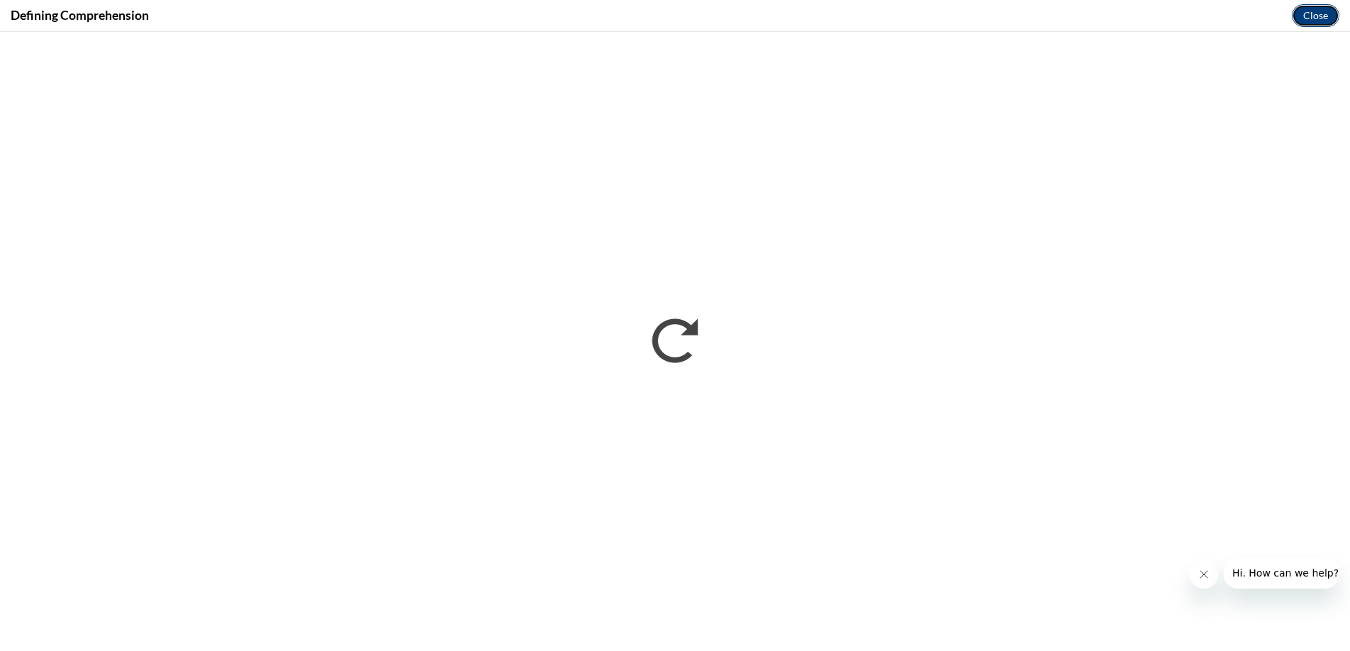
click at [1321, 22] on button "Close" at bounding box center [1316, 15] width 48 height 23
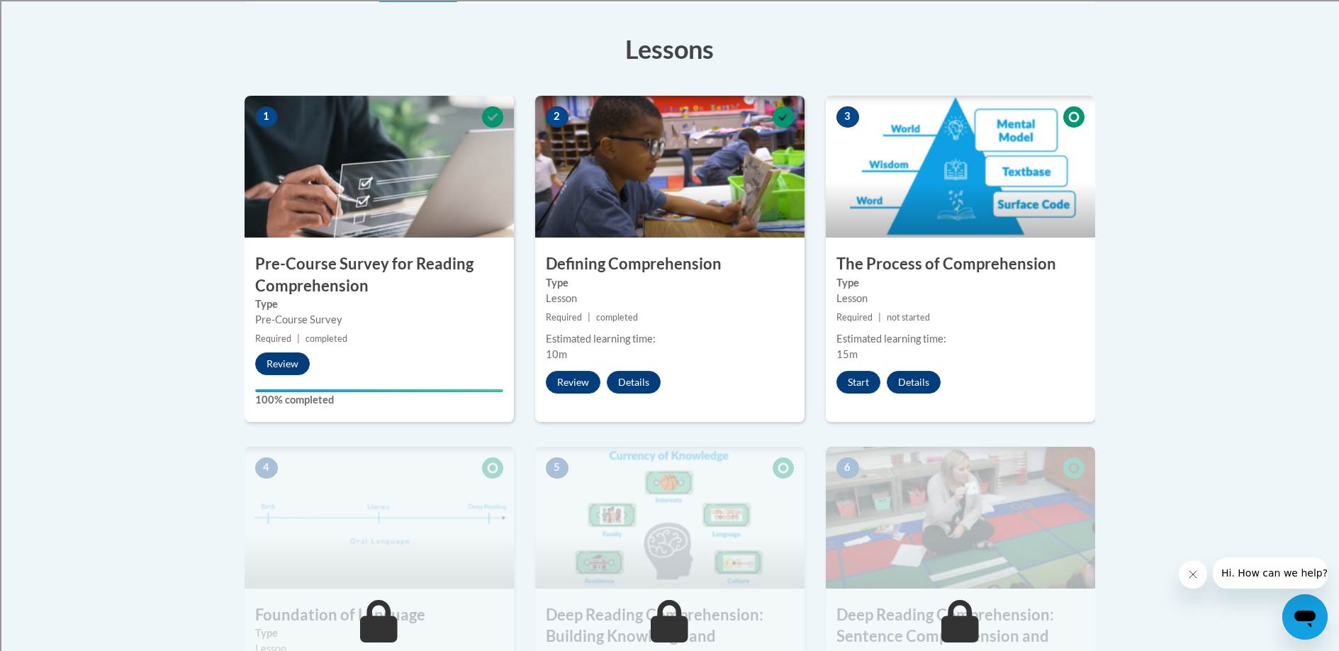
scroll to position [377, 0]
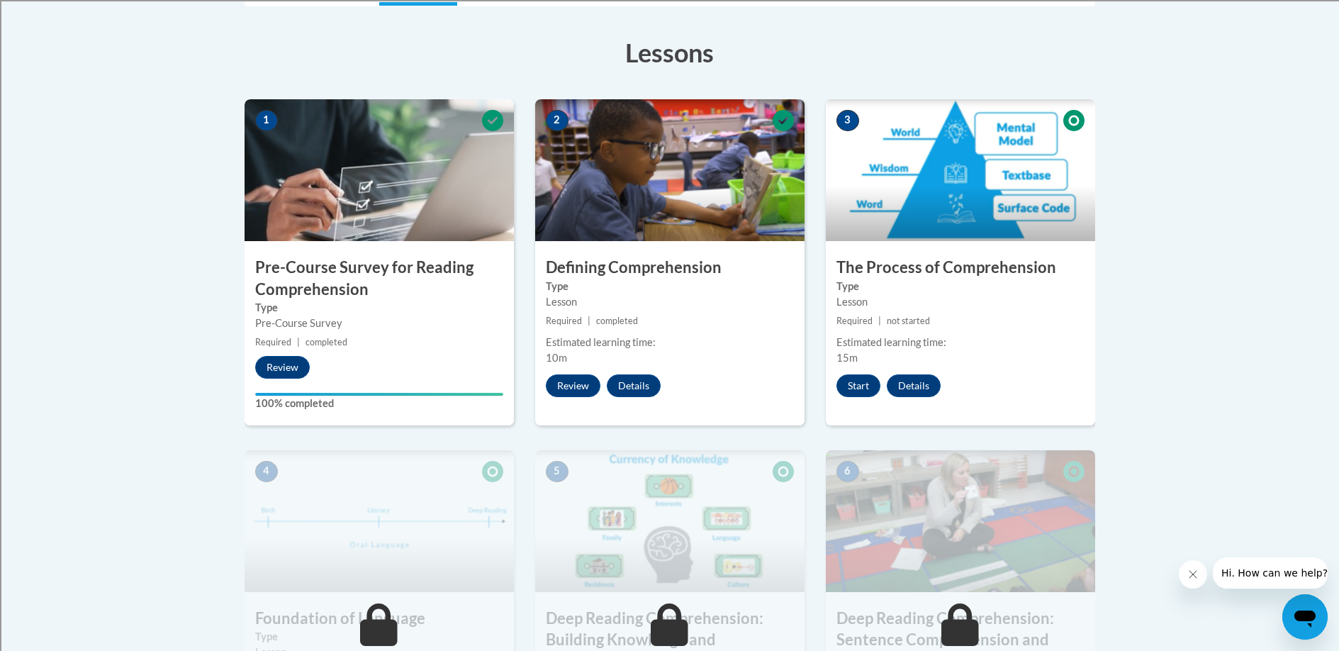
click at [552, 199] on img at bounding box center [669, 170] width 269 height 142
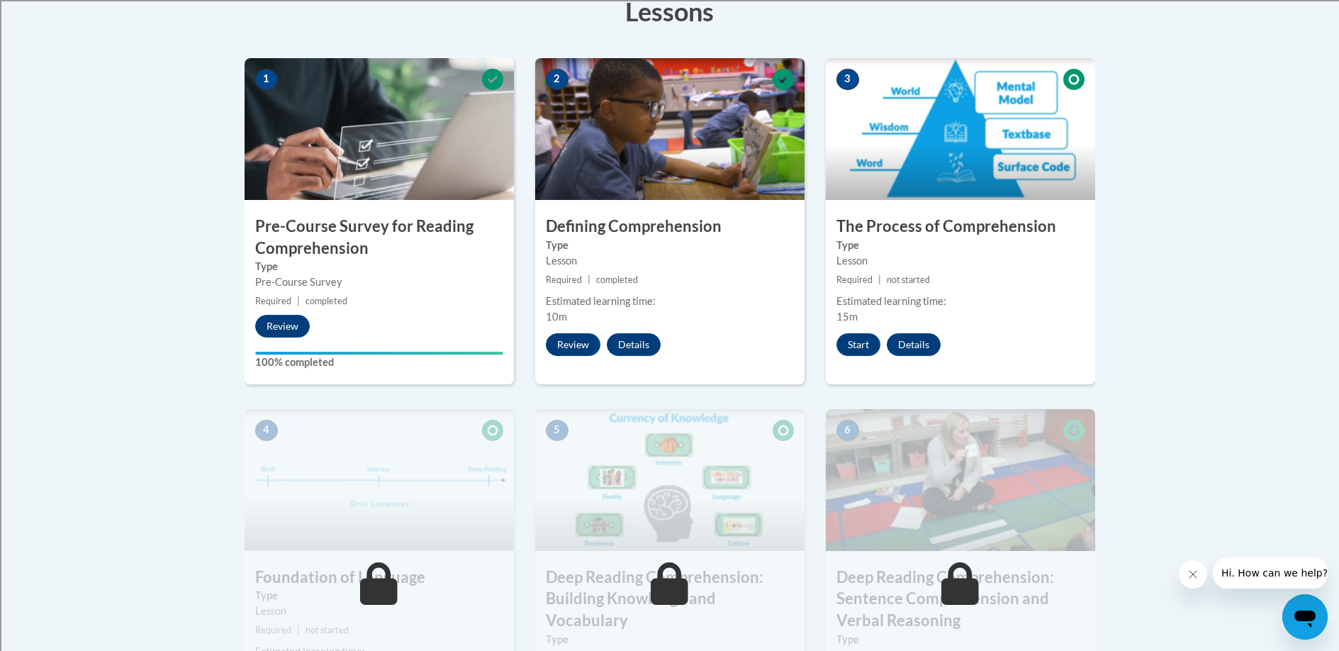
scroll to position [402, 0]
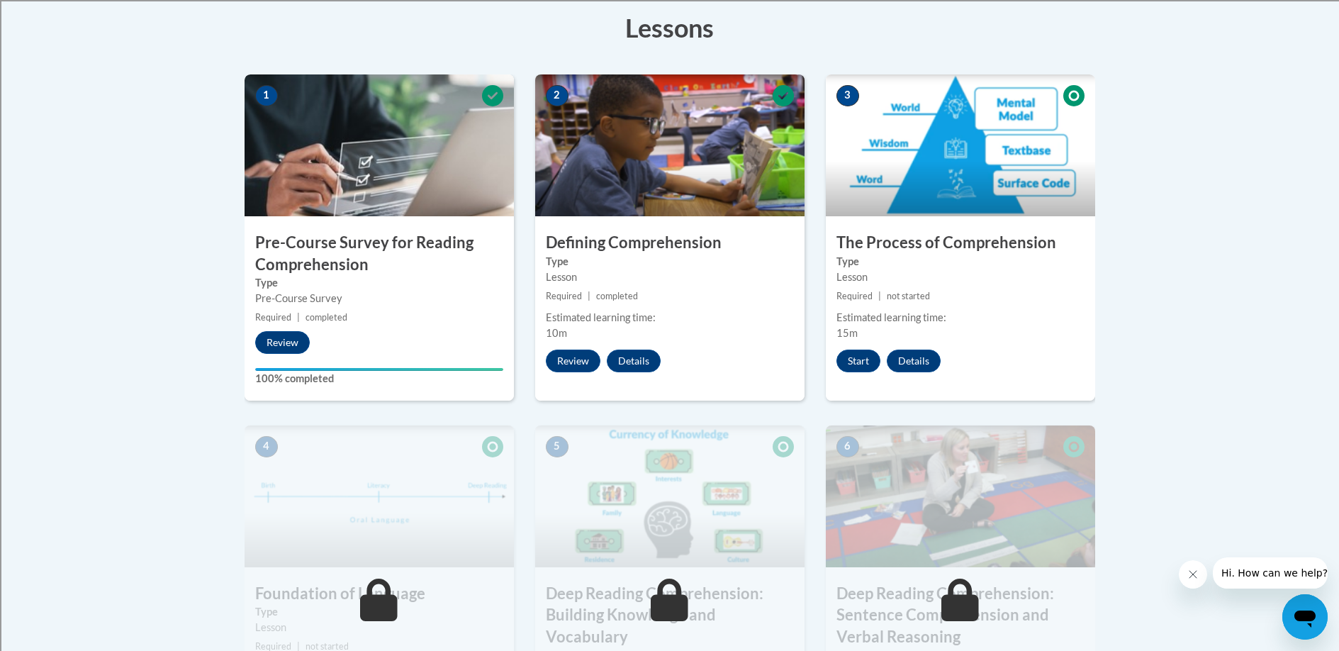
click at [620, 255] on label "Type" at bounding box center [670, 262] width 248 height 16
click at [589, 122] on img at bounding box center [669, 145] width 269 height 142
click at [920, 204] on img at bounding box center [960, 145] width 269 height 142
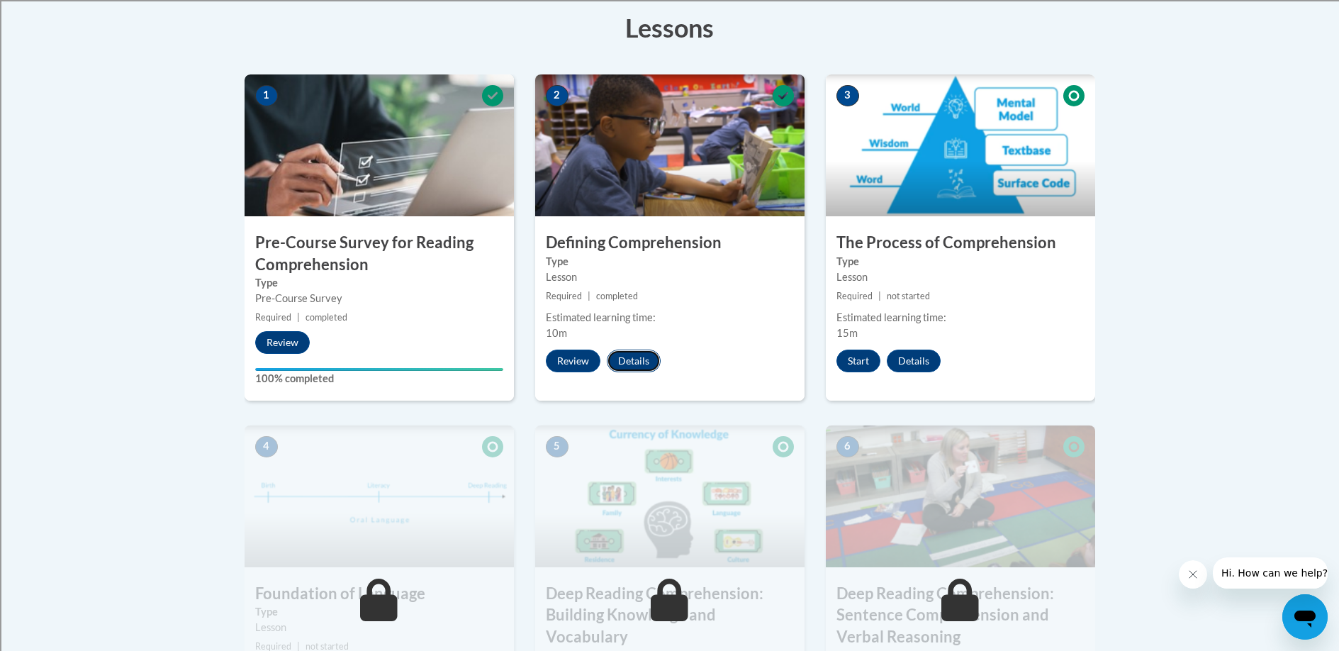
click at [632, 364] on button "Details" at bounding box center [634, 361] width 54 height 23
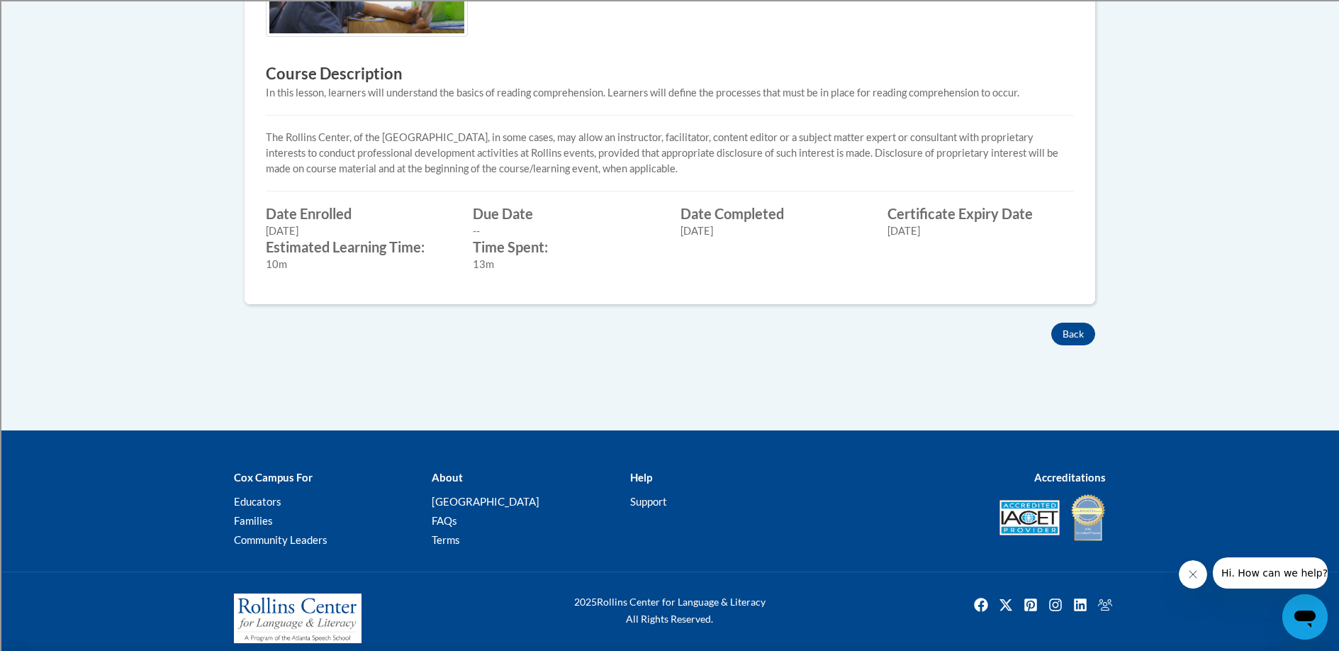
scroll to position [557, 0]
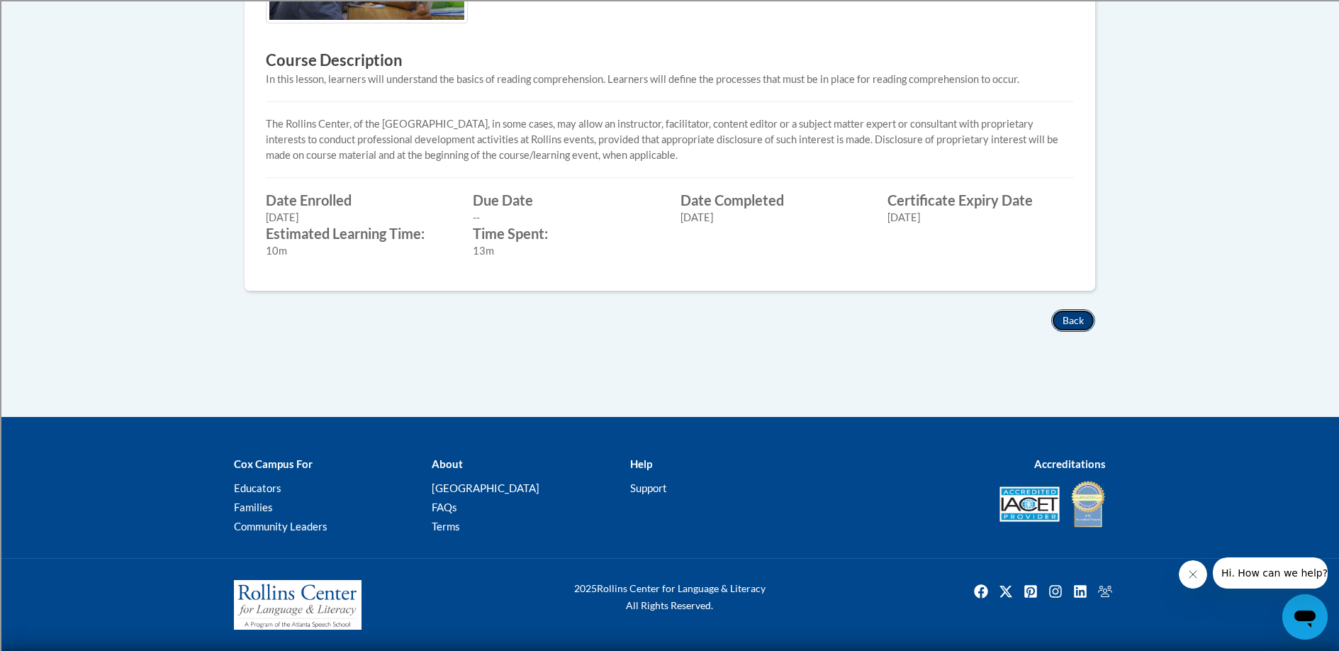
click at [1073, 313] on button "Back" at bounding box center [1074, 320] width 44 height 23
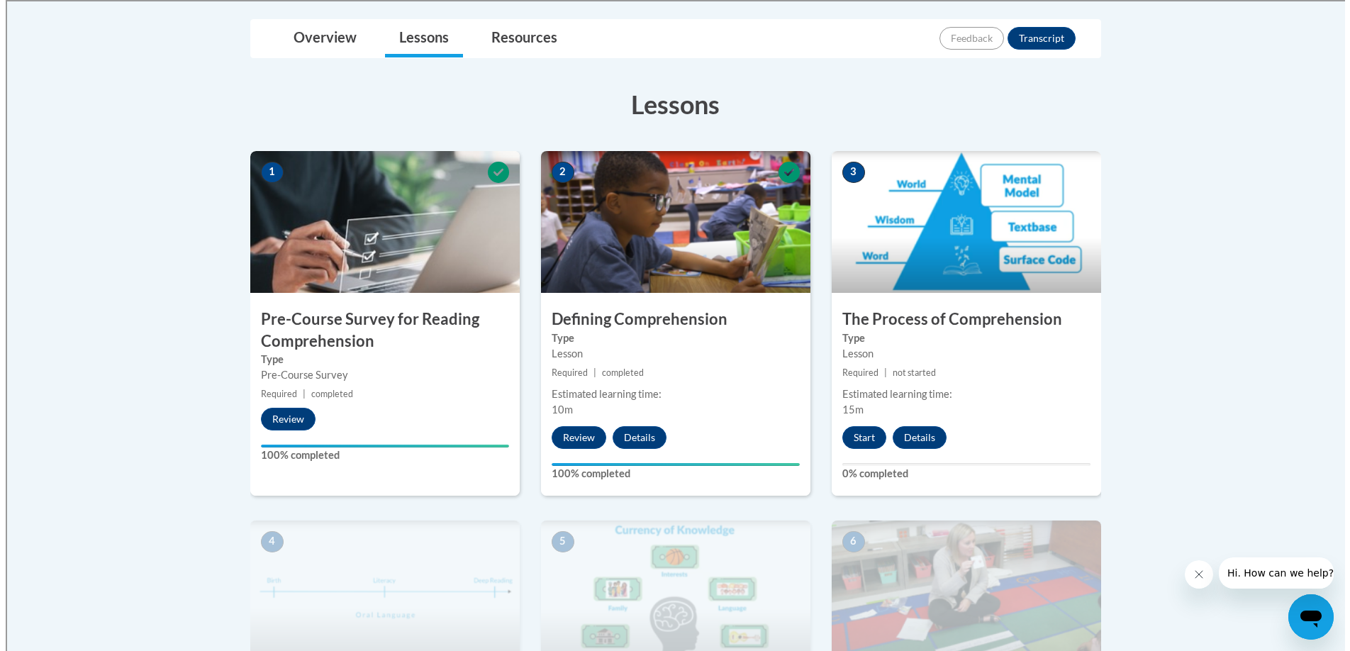
scroll to position [328, 0]
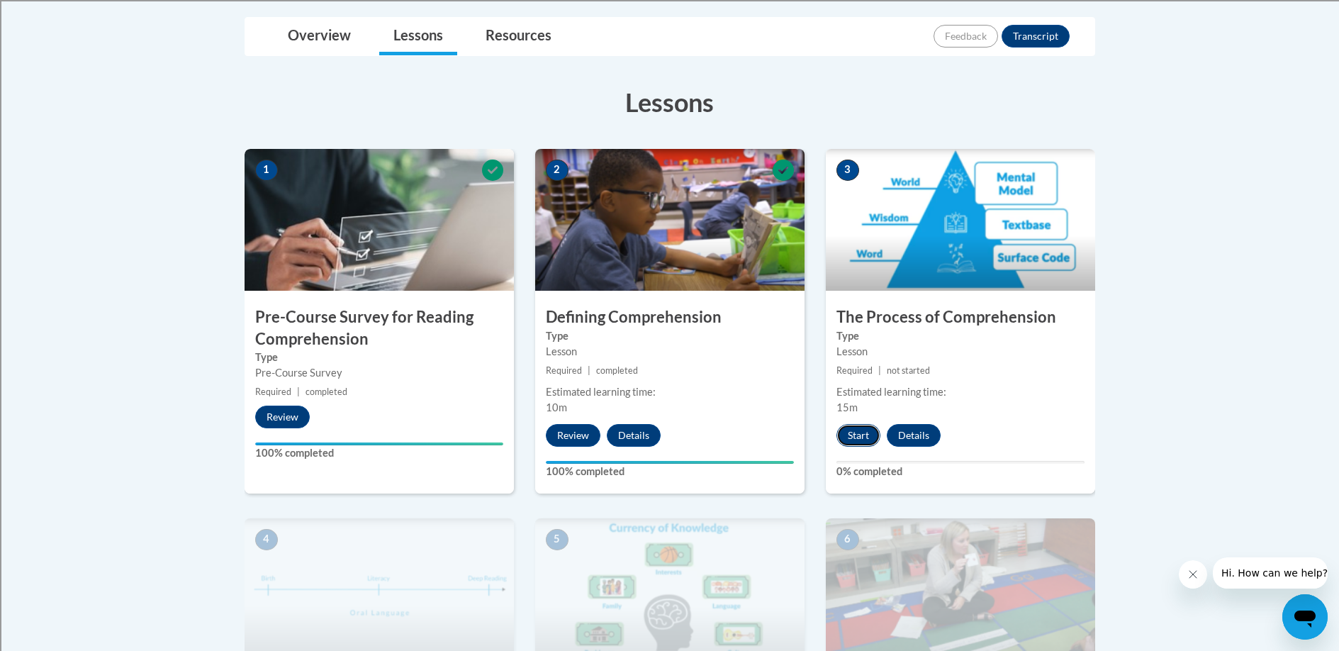
click at [852, 433] on button "Start" at bounding box center [859, 435] width 44 height 23
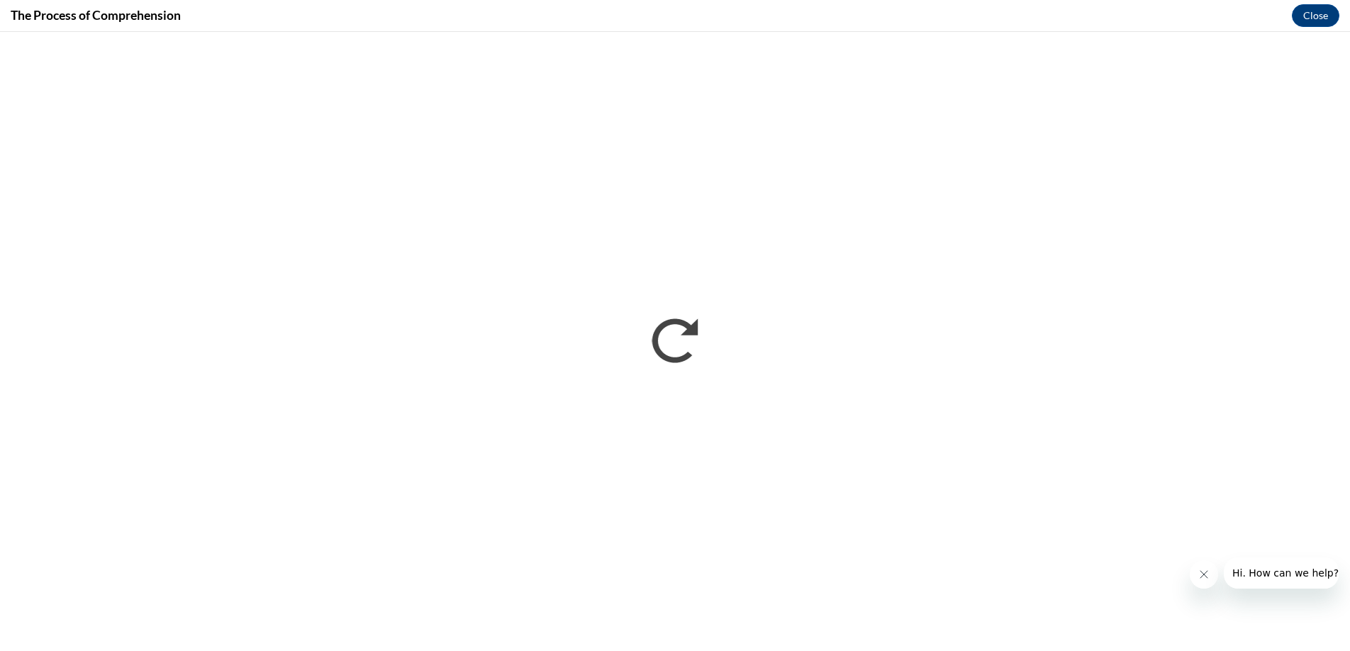
scroll to position [0, 0]
click at [1208, 577] on icon "Close message from company" at bounding box center [1203, 574] width 11 height 11
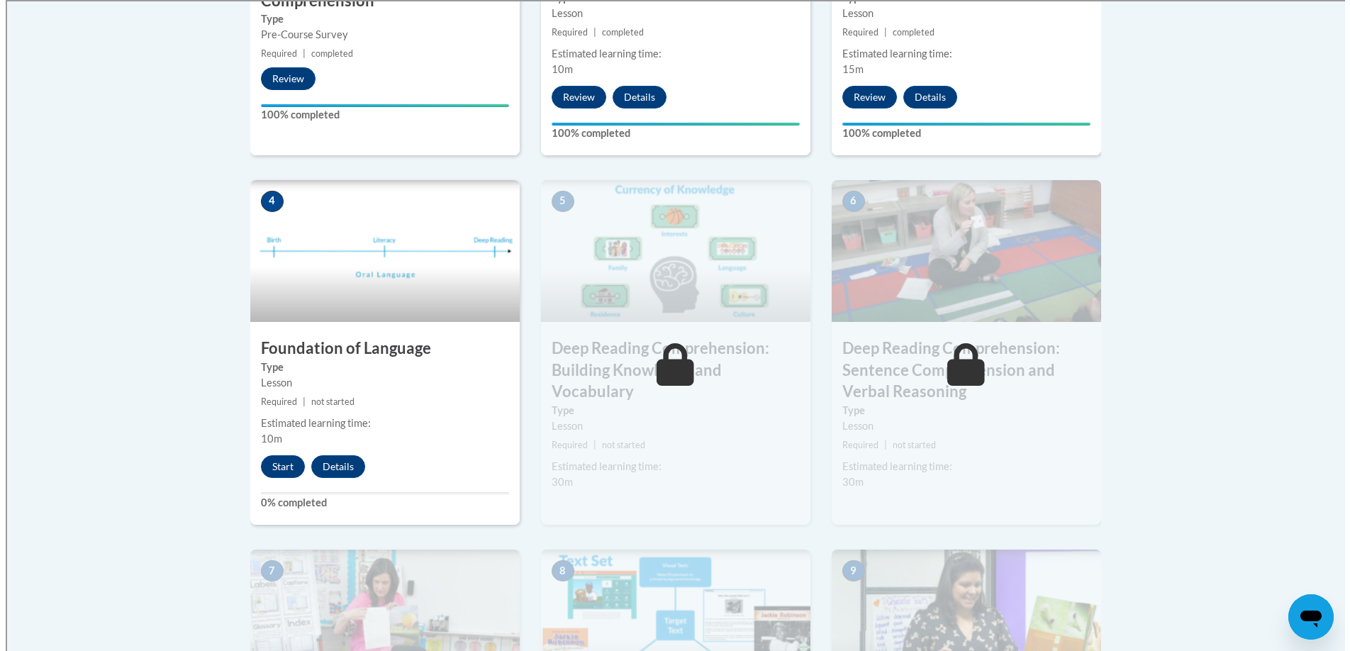
scroll to position [672, 0]
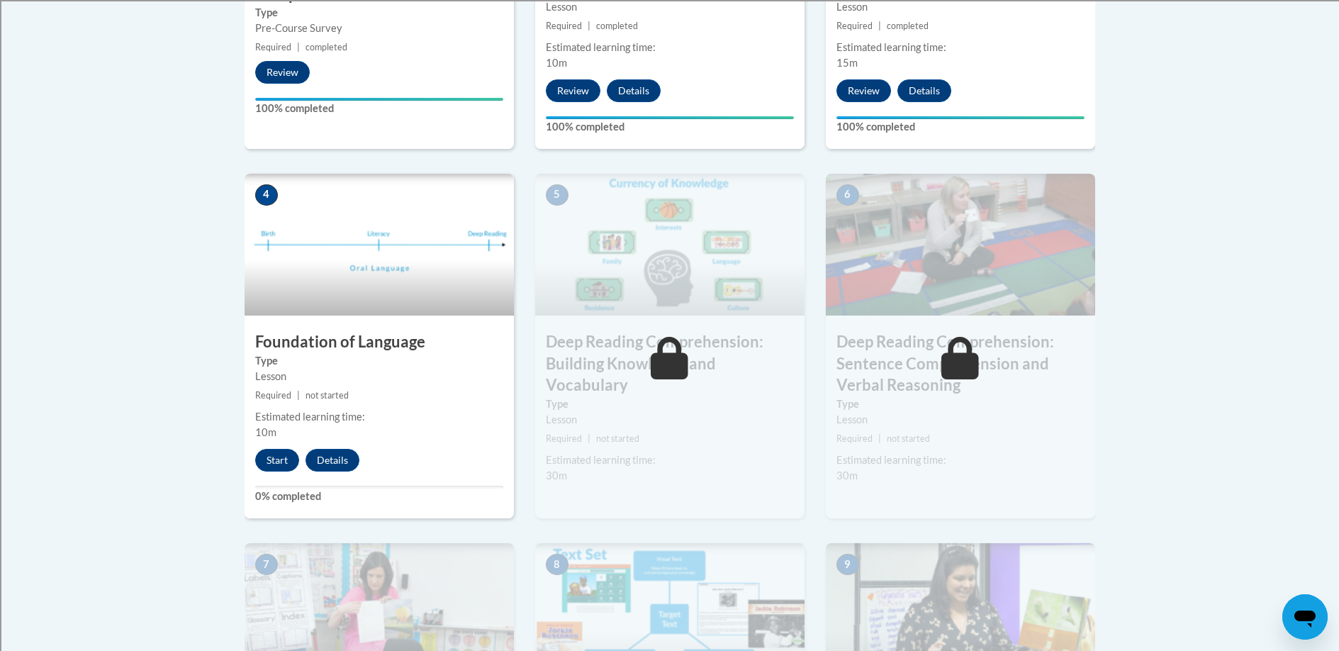
click at [355, 263] on img at bounding box center [379, 245] width 269 height 142
click at [277, 455] on button "Start" at bounding box center [277, 460] width 44 height 23
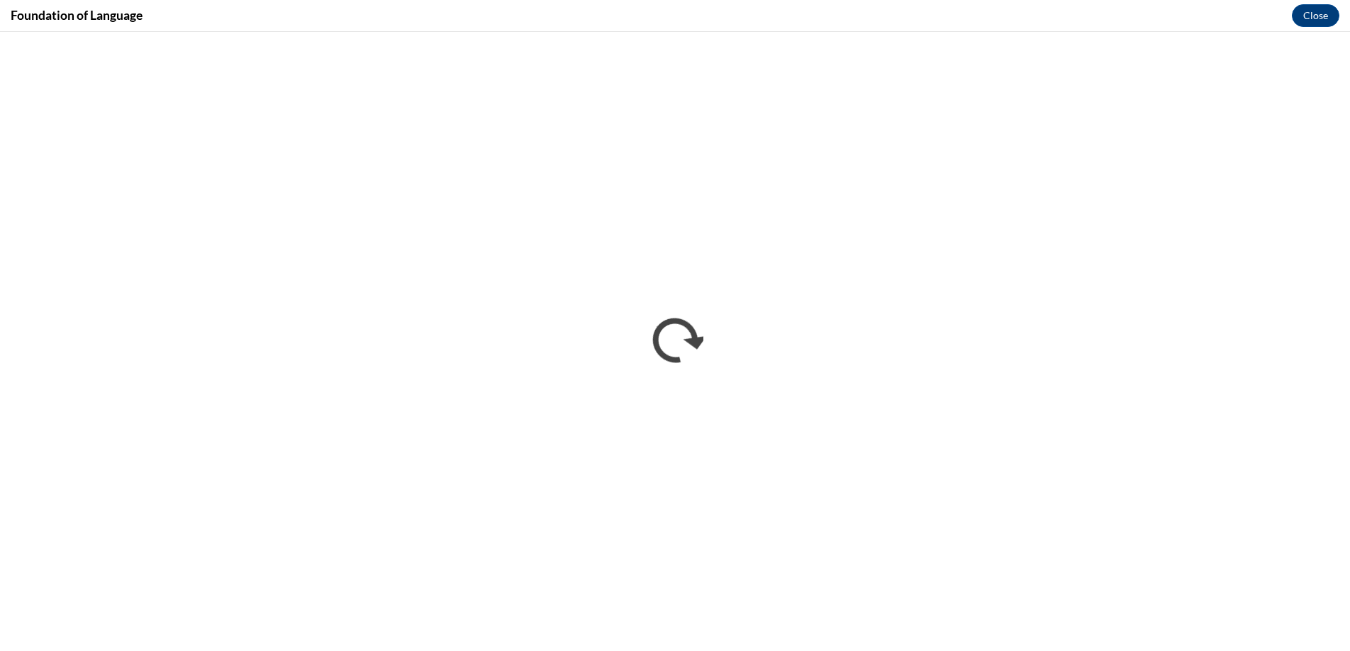
scroll to position [0, 0]
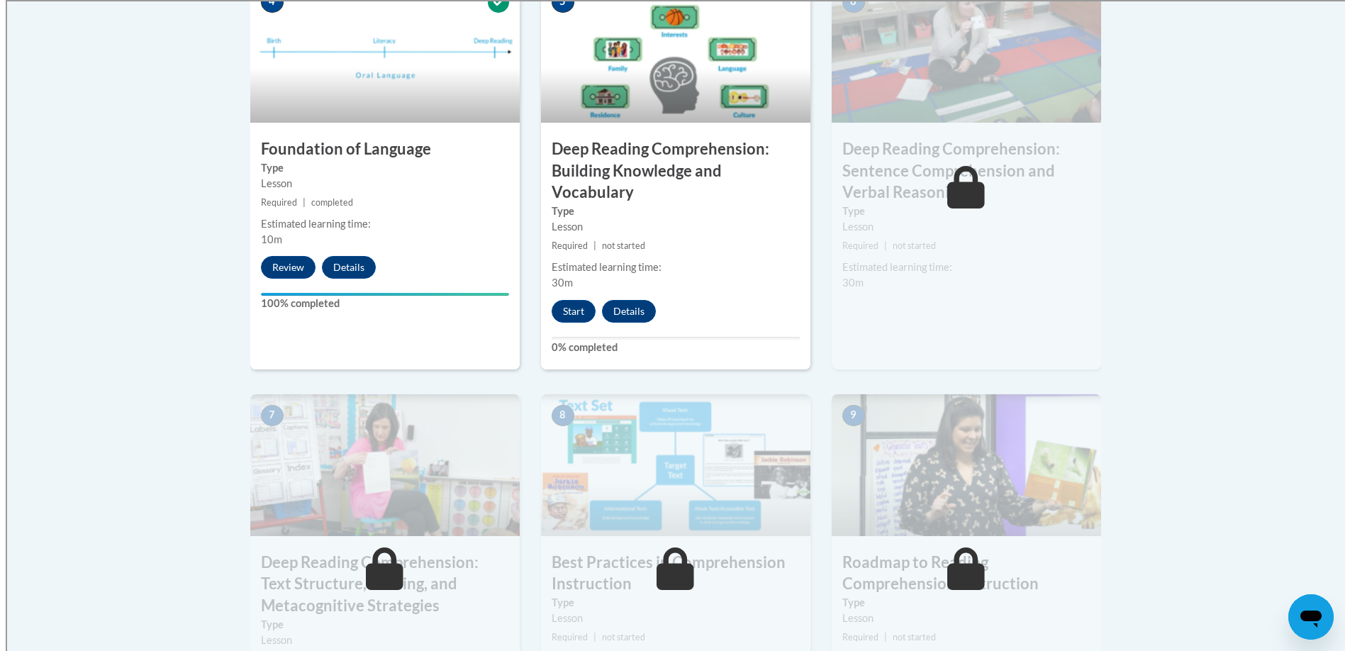
scroll to position [856, 0]
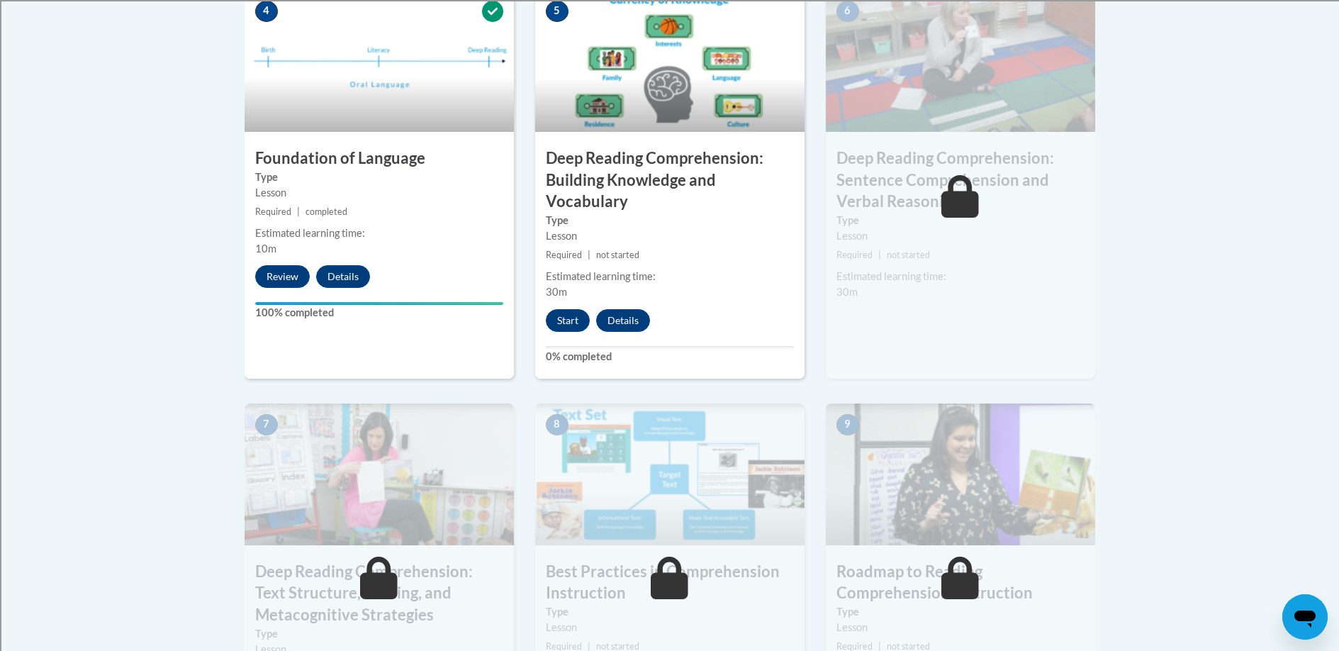
click at [657, 150] on h3 "Deep Reading Comprehension: Building Knowledge and Vocabulary" at bounding box center [669, 179] width 269 height 65
click at [564, 316] on button "Start" at bounding box center [568, 320] width 44 height 23
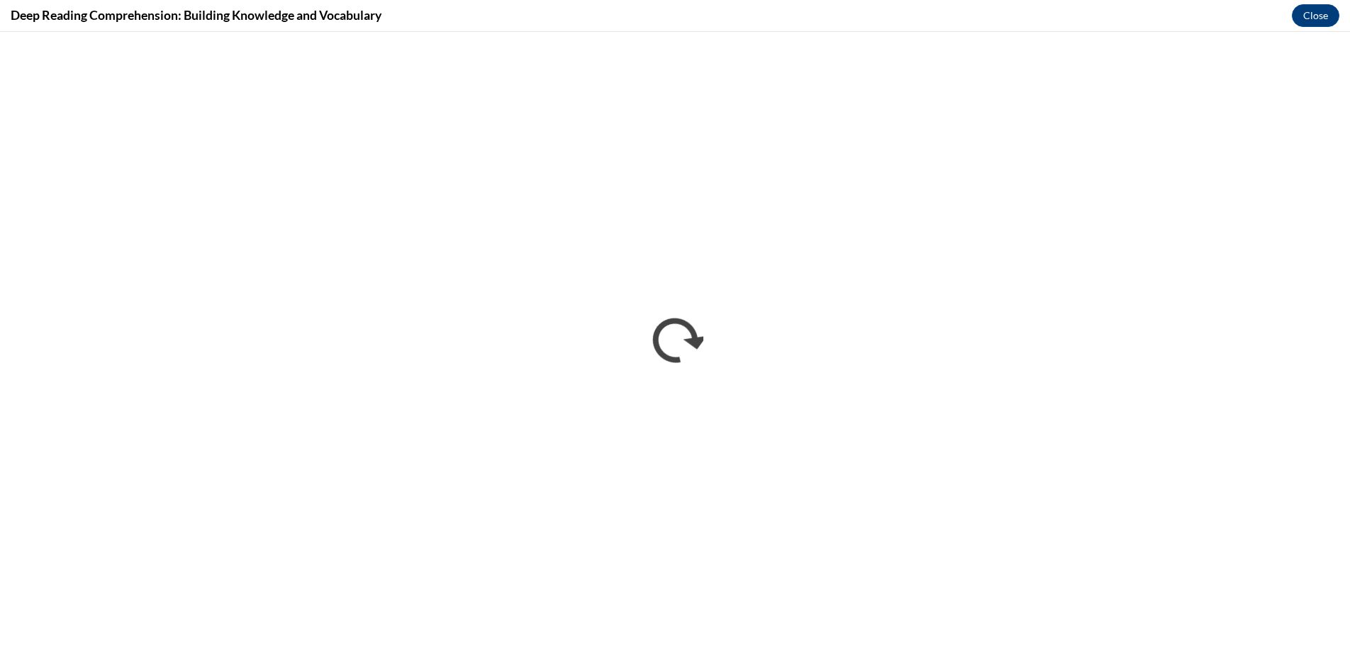
scroll to position [0, 0]
